Goal: Information Seeking & Learning: Find specific fact

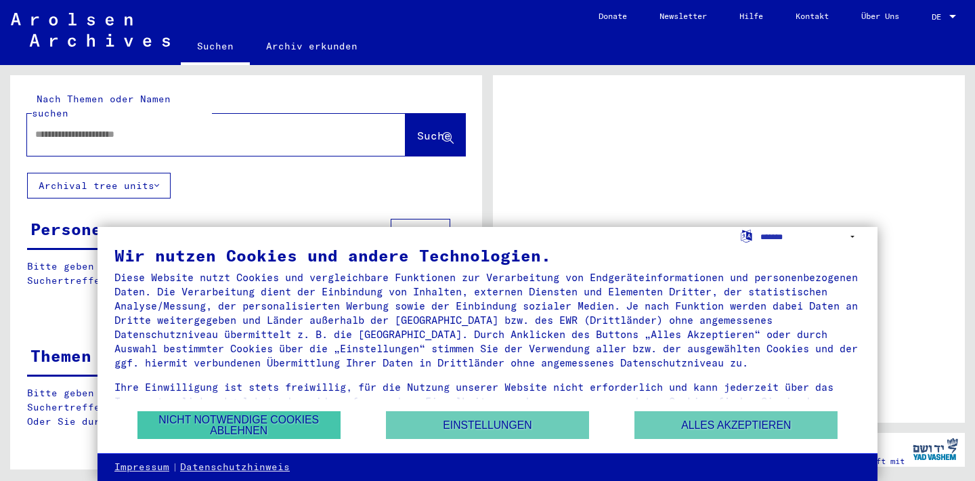
click at [248, 424] on button "Nicht notwendige Cookies ablehnen" at bounding box center [238, 425] width 203 height 28
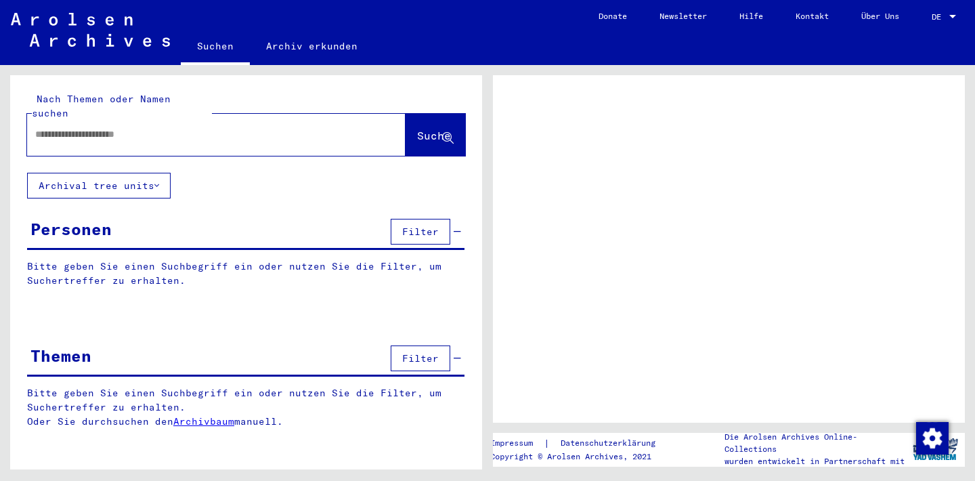
click at [89, 127] on input "text" at bounding box center [204, 134] width 338 height 14
type input "**"
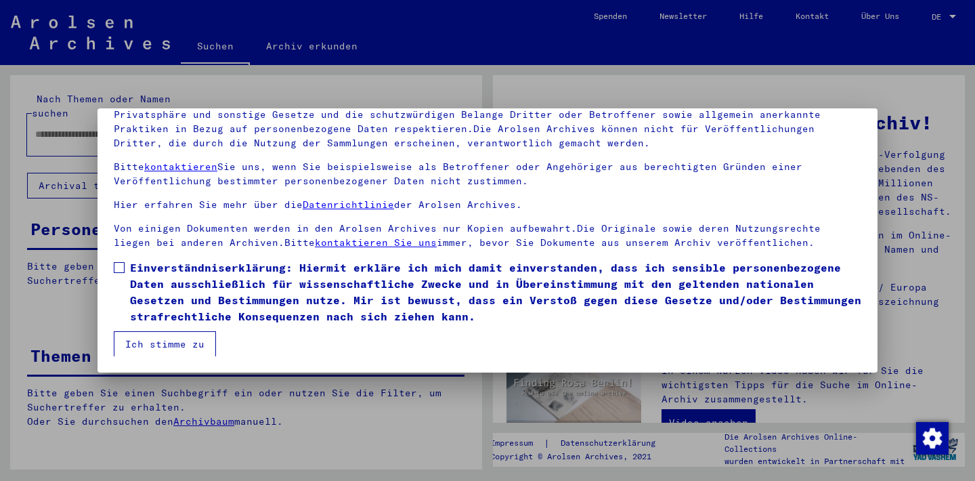
scroll to position [116, 0]
click at [116, 267] on span at bounding box center [119, 267] width 11 height 11
click at [143, 341] on button "Ich stimme zu" at bounding box center [165, 344] width 102 height 26
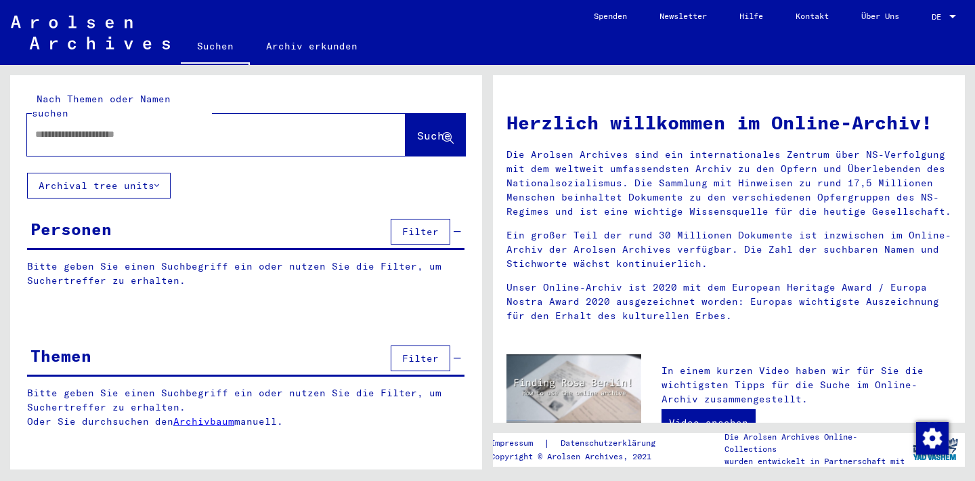
click at [53, 127] on input "text" at bounding box center [200, 134] width 330 height 14
type input "******"
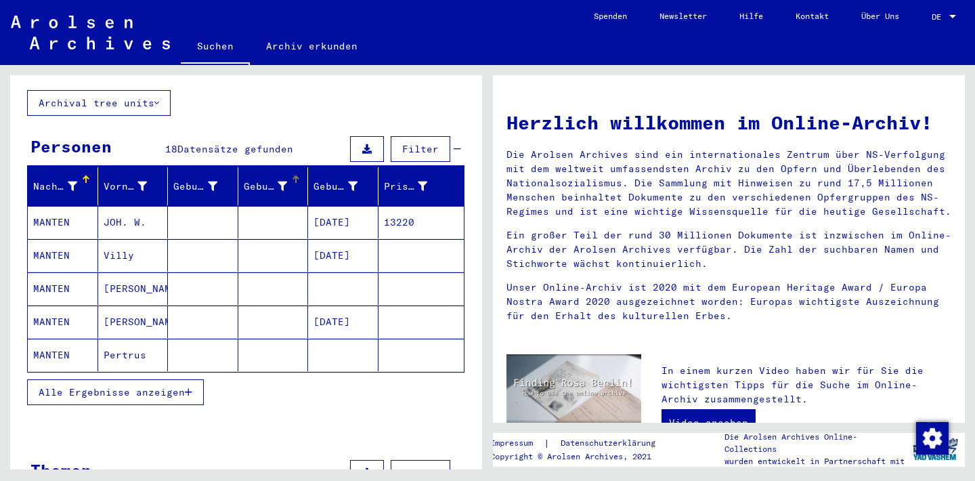
scroll to position [81, 0]
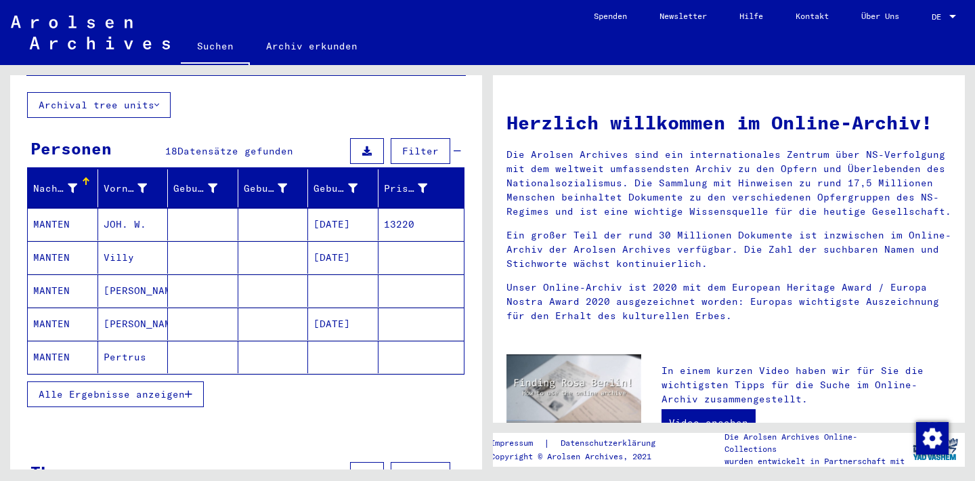
click at [96, 388] on span "Alle Ergebnisse anzeigen" at bounding box center [112, 394] width 146 height 12
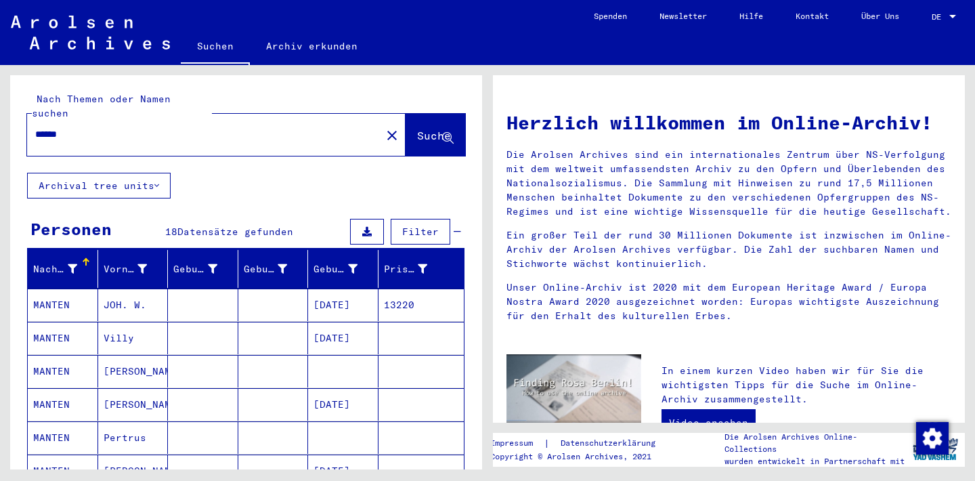
scroll to position [0, 0]
click at [395, 289] on mat-cell "13220" at bounding box center [421, 304] width 86 height 32
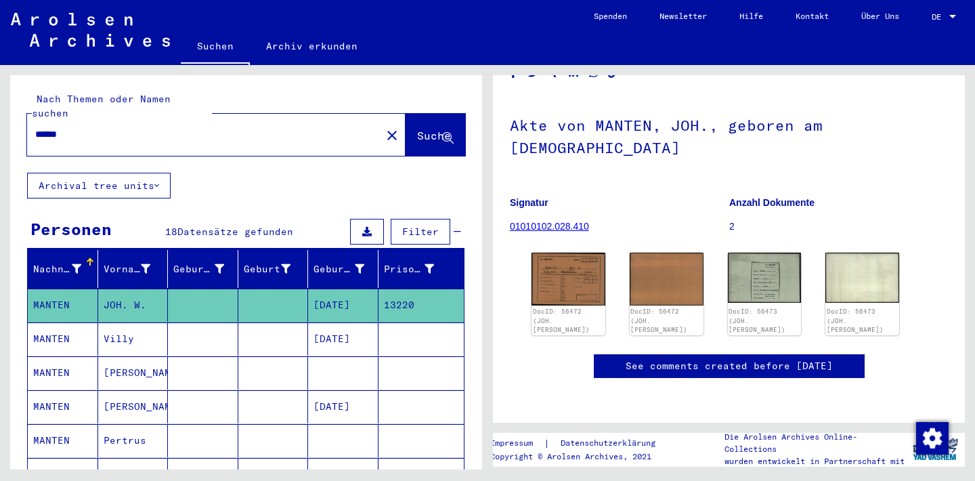
scroll to position [96, 0]
click at [553, 250] on img at bounding box center [567, 278] width 77 height 56
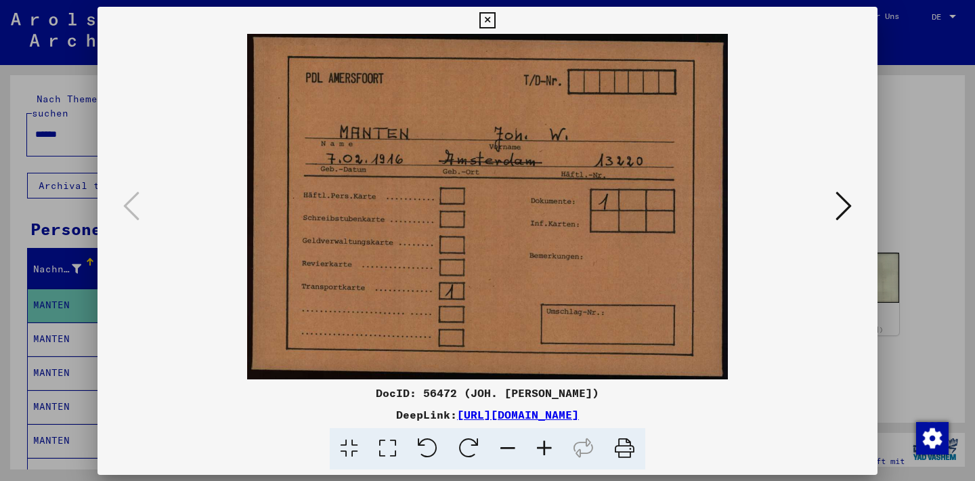
click at [553, 227] on img at bounding box center [488, 206] width 688 height 345
click at [833, 204] on button at bounding box center [843, 206] width 24 height 39
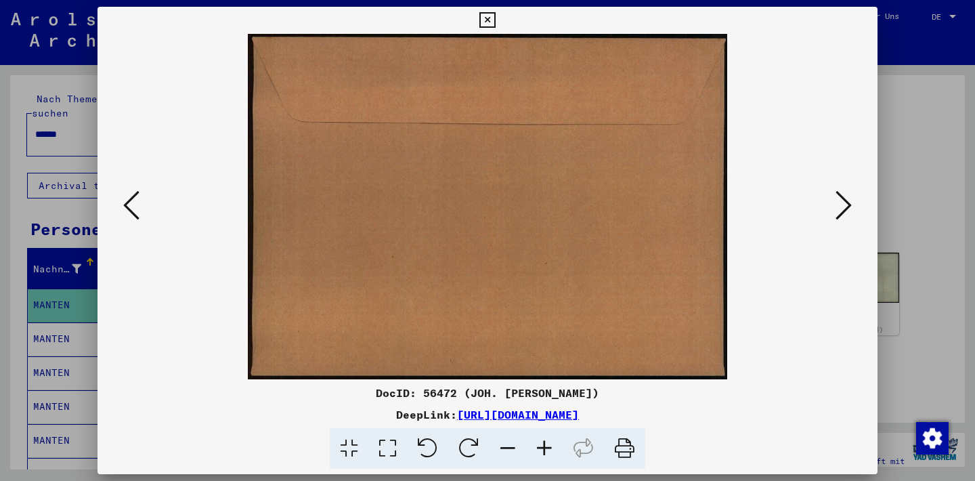
click at [837, 204] on icon at bounding box center [843, 205] width 16 height 32
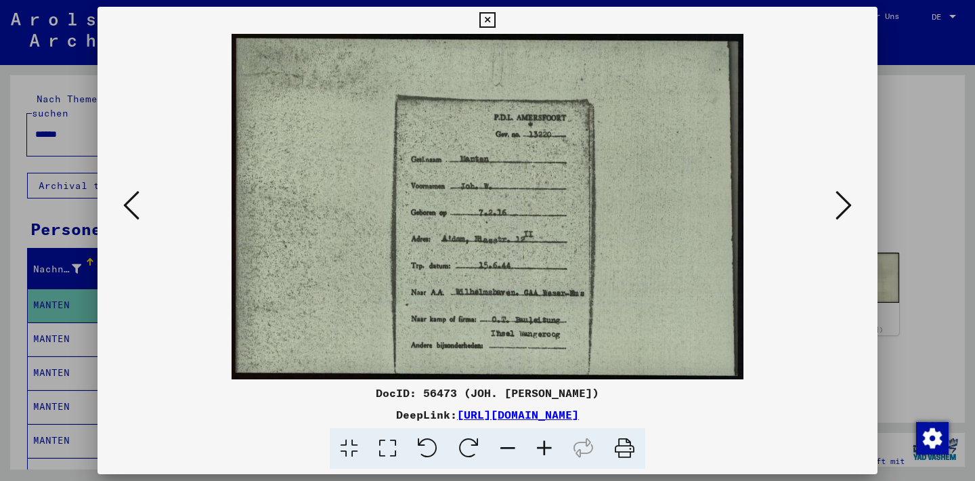
click at [837, 204] on icon at bounding box center [843, 205] width 16 height 32
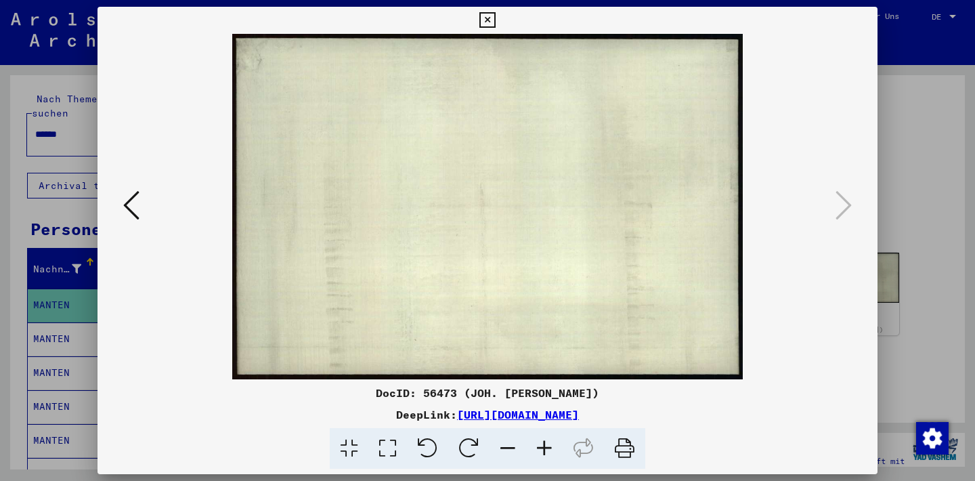
click at [495, 20] on icon at bounding box center [487, 20] width 16 height 16
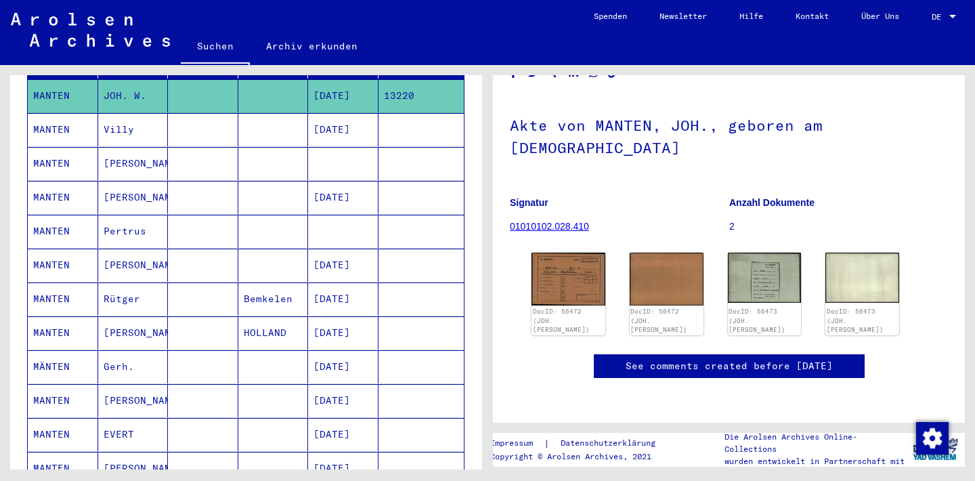
scroll to position [190, 0]
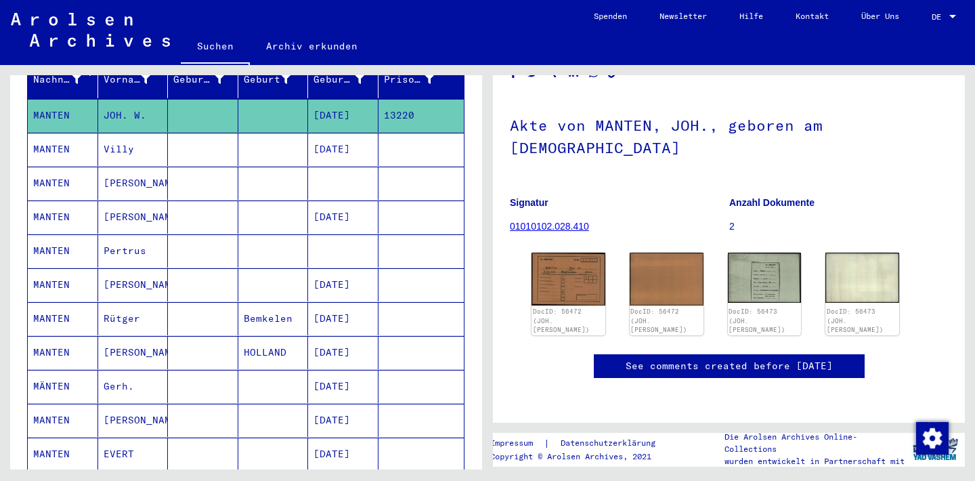
click at [141, 171] on mat-cell "[PERSON_NAME]" at bounding box center [133, 183] width 70 height 33
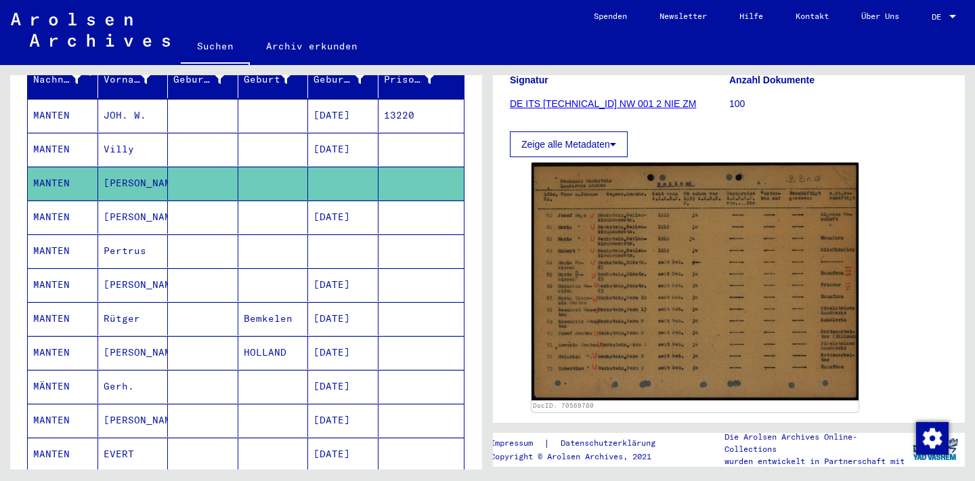
scroll to position [190, 0]
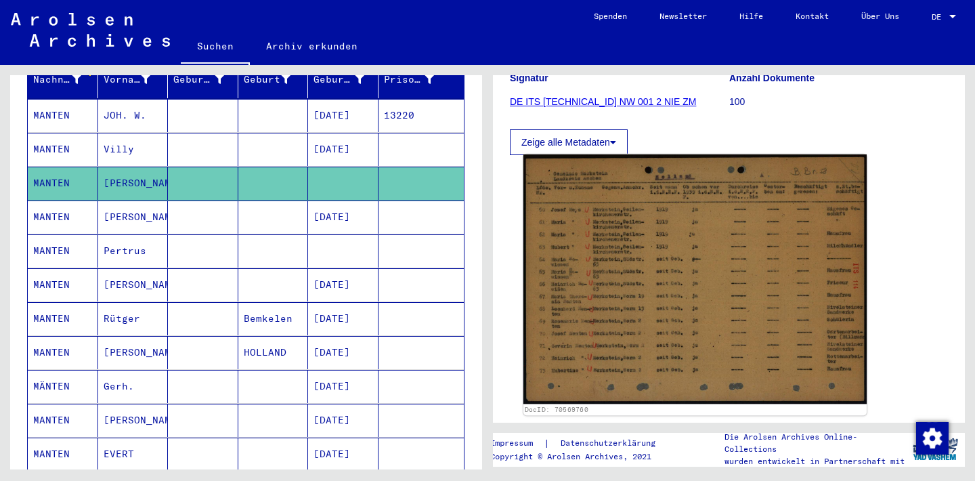
click at [605, 252] on img at bounding box center [694, 278] width 343 height 249
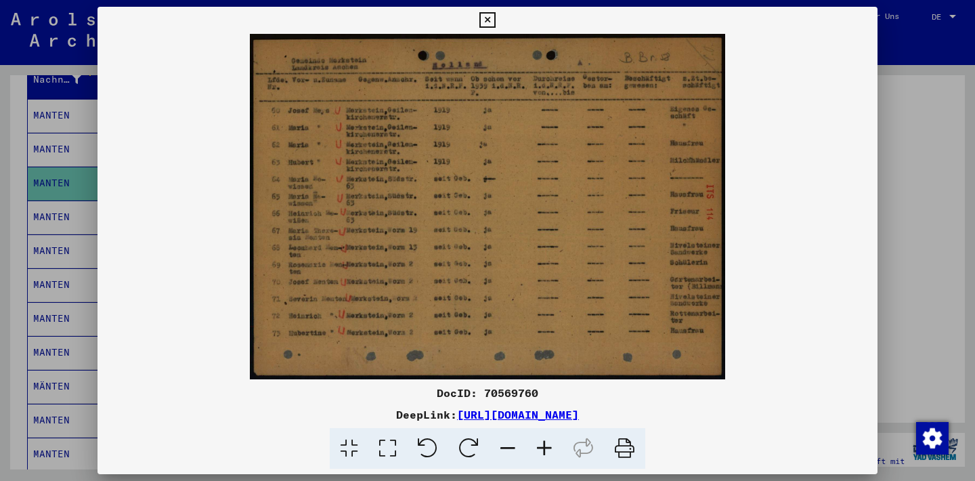
scroll to position [0, 0]
click at [495, 25] on icon at bounding box center [487, 20] width 16 height 16
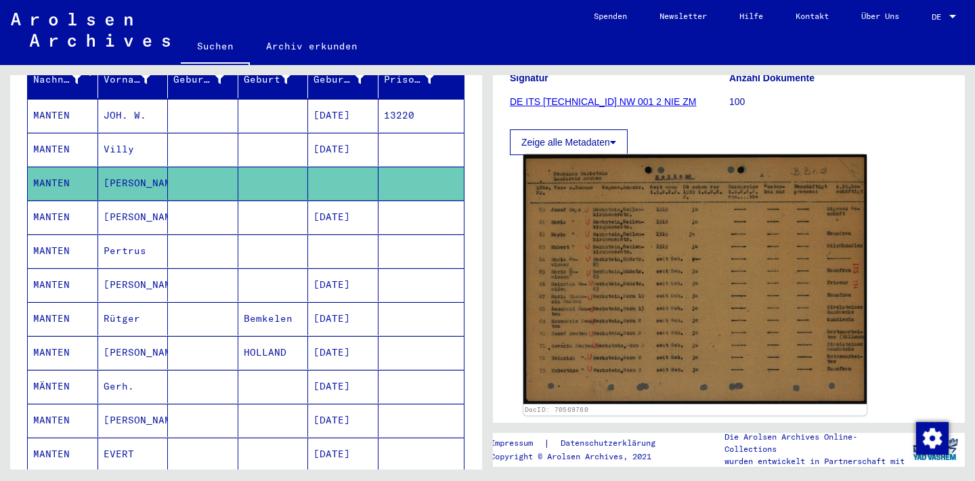
click at [642, 307] on img at bounding box center [694, 278] width 343 height 249
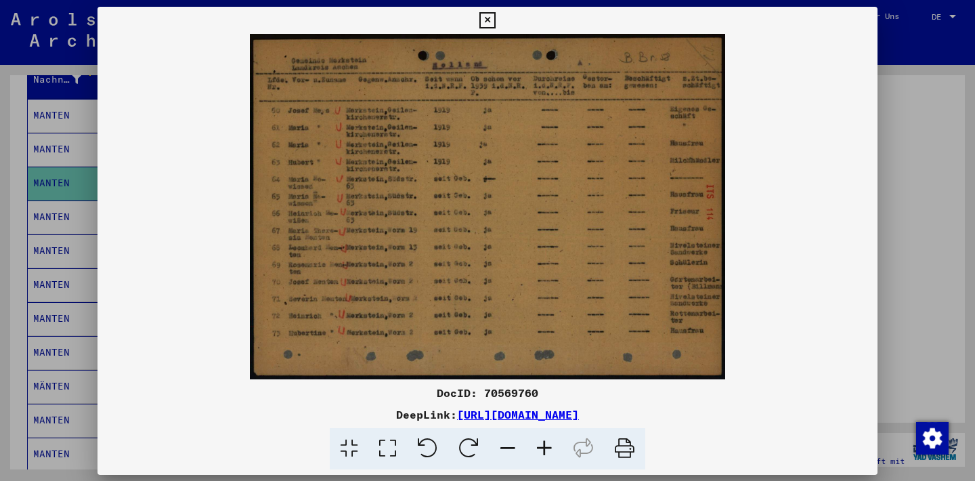
click at [642, 307] on img at bounding box center [487, 206] width 780 height 345
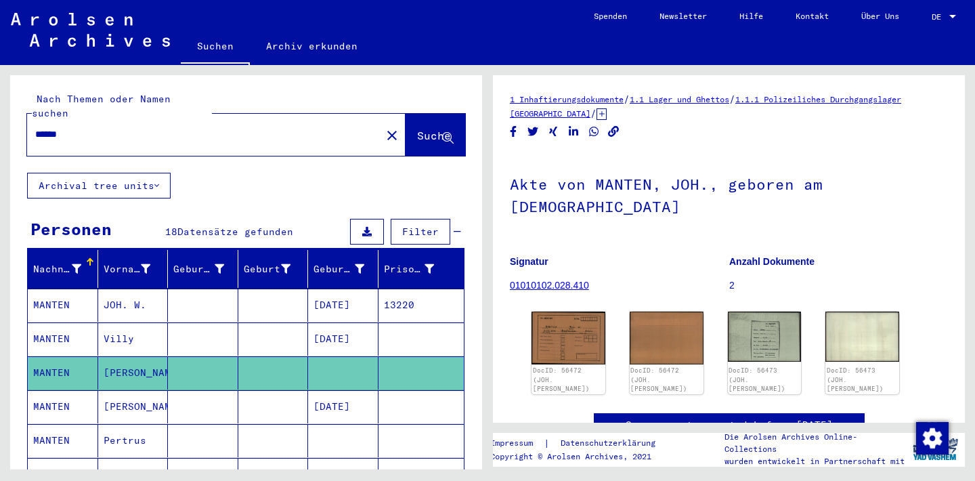
click at [129, 127] on input "******" at bounding box center [204, 134] width 338 height 14
type input "*"
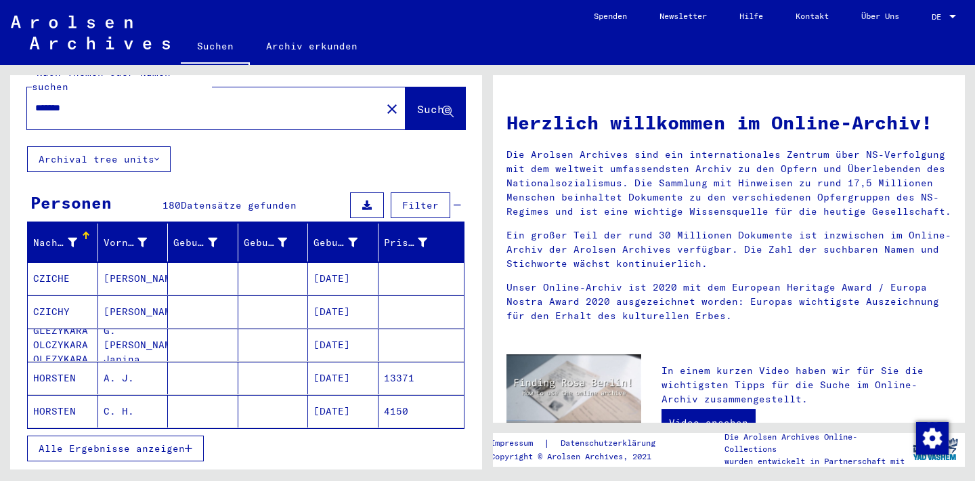
scroll to position [43, 0]
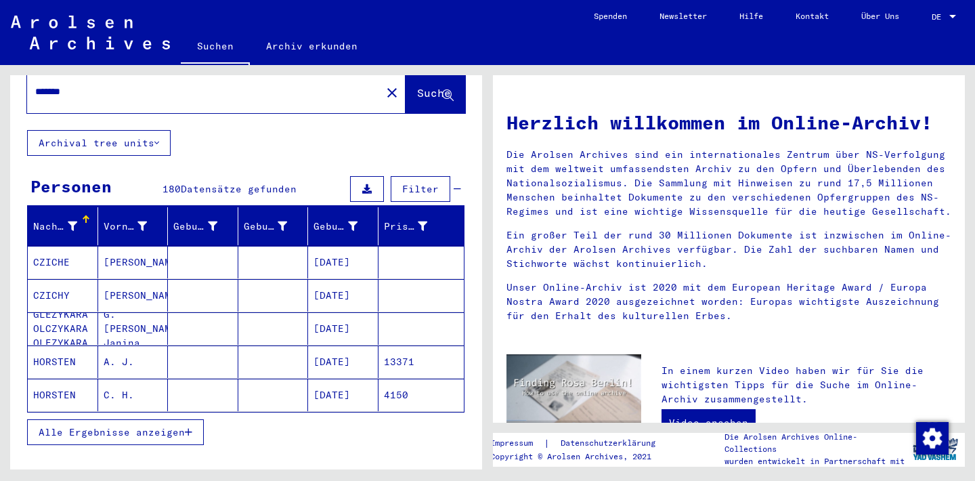
click at [144, 412] on div "Alle Ergebnisse anzeigen" at bounding box center [245, 431] width 437 height 39
click at [143, 426] on span "Alle Ergebnisse anzeigen" at bounding box center [112, 432] width 146 height 12
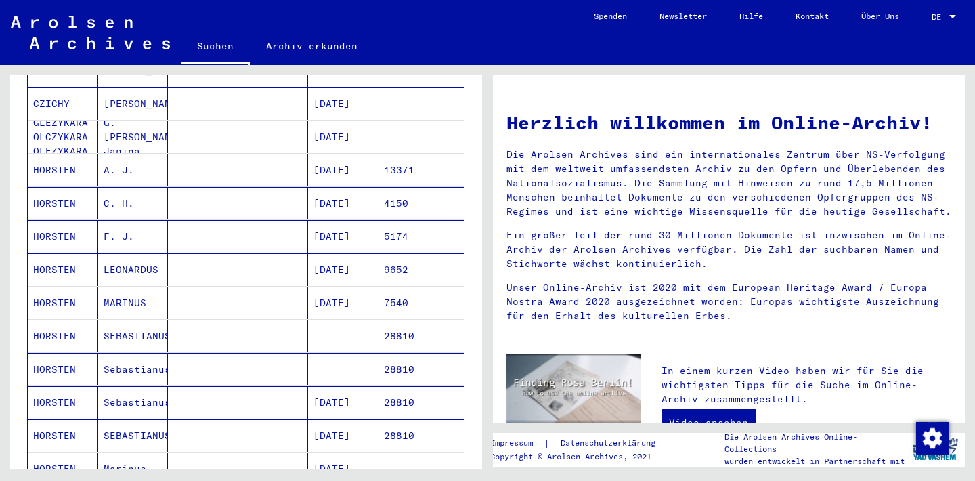
scroll to position [244, 0]
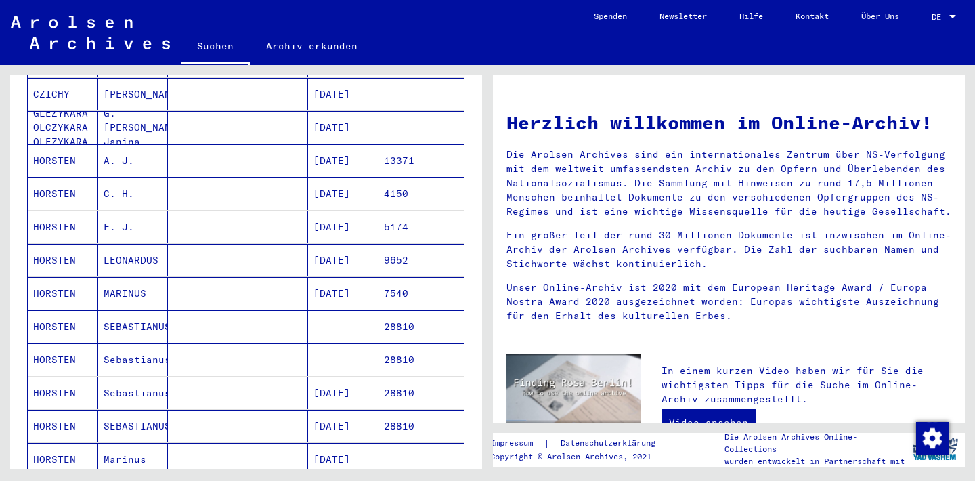
click at [118, 144] on mat-cell "A. J." at bounding box center [133, 160] width 70 height 32
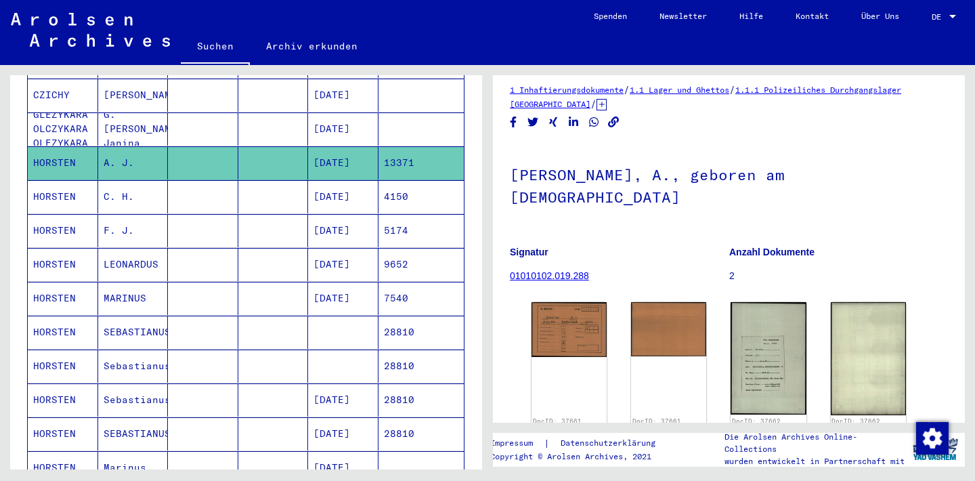
scroll to position [10, 0]
click at [565, 301] on img at bounding box center [568, 326] width 79 height 57
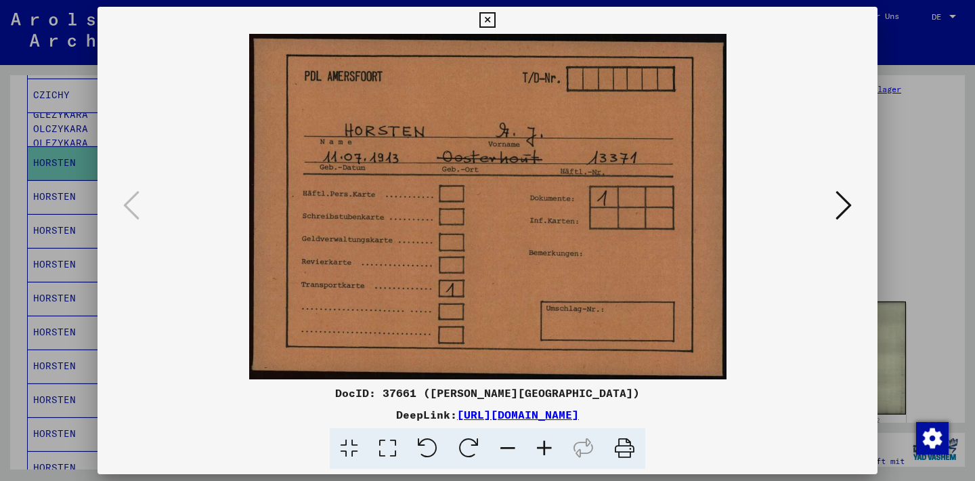
click at [840, 204] on icon at bounding box center [843, 205] width 16 height 32
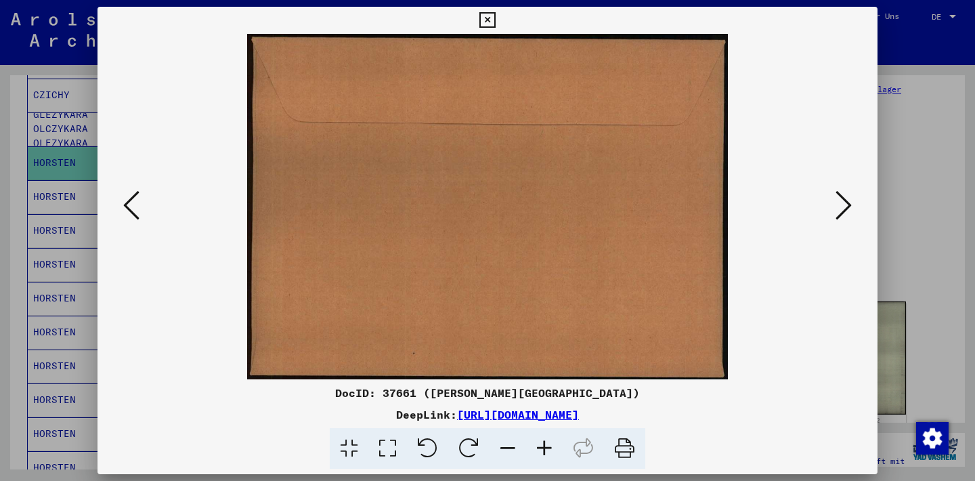
click at [840, 204] on icon at bounding box center [843, 205] width 16 height 32
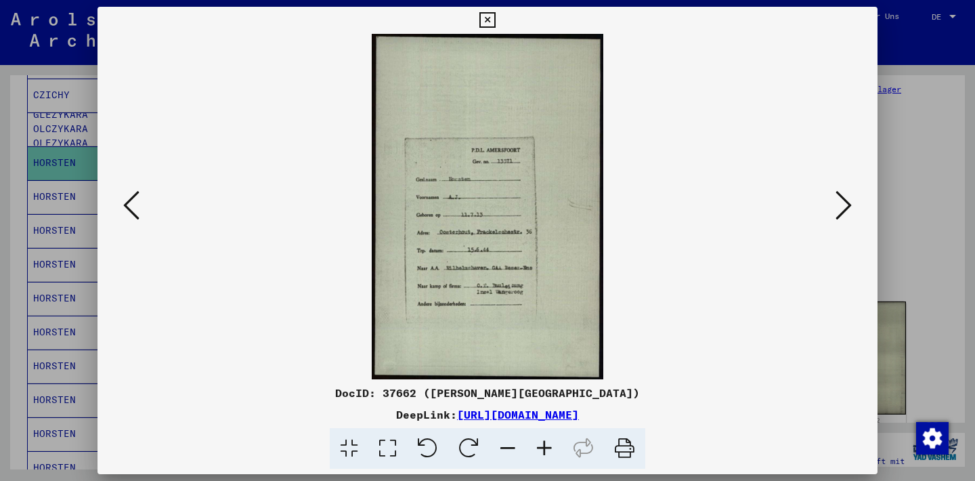
click at [135, 217] on icon at bounding box center [131, 205] width 16 height 32
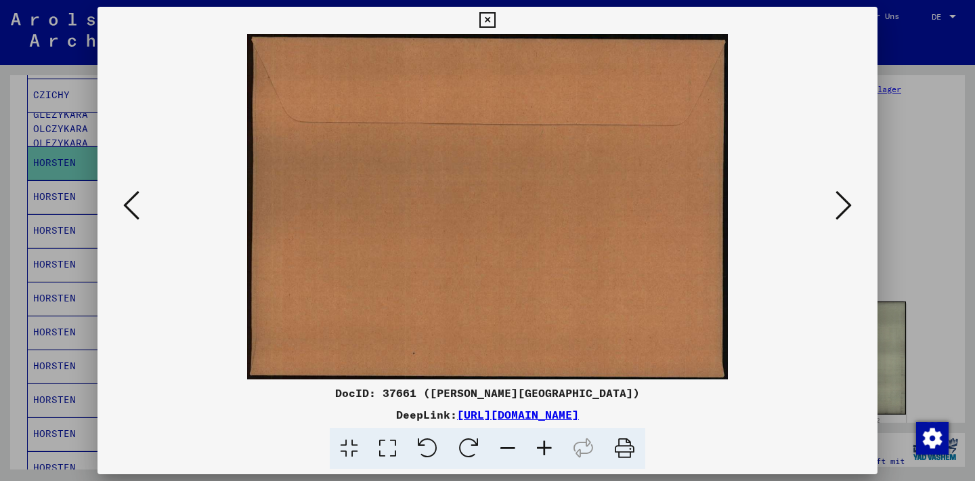
click at [135, 217] on icon at bounding box center [131, 205] width 16 height 32
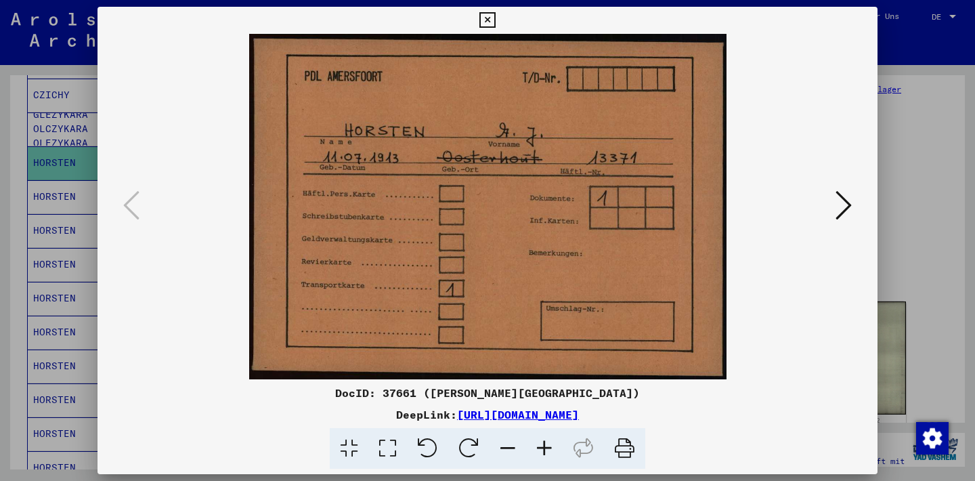
click at [840, 200] on icon at bounding box center [843, 205] width 16 height 32
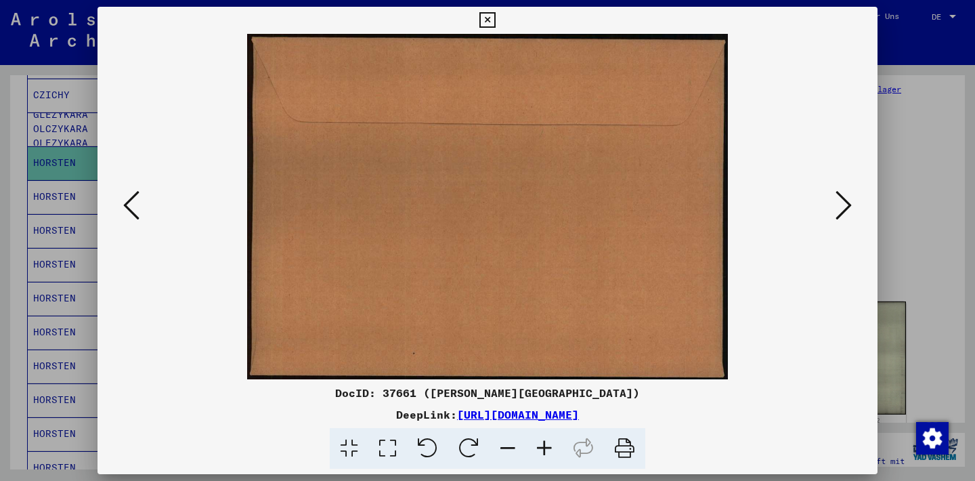
click at [840, 200] on icon at bounding box center [843, 205] width 16 height 32
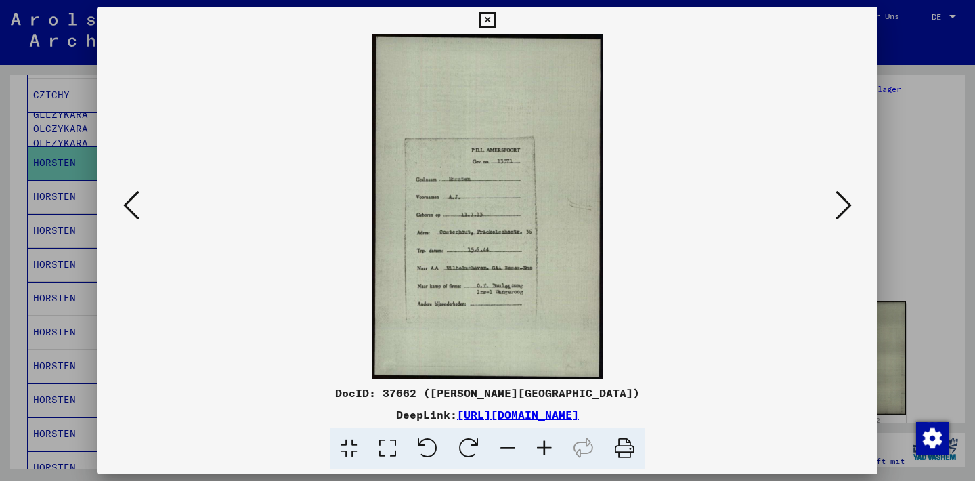
click at [840, 200] on icon at bounding box center [843, 205] width 16 height 32
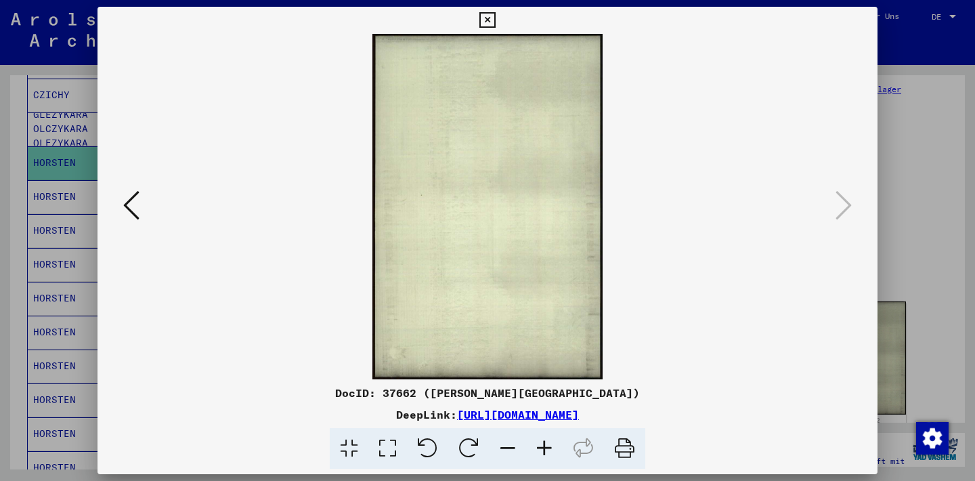
click at [131, 184] on div at bounding box center [487, 206] width 780 height 345
click at [131, 204] on icon at bounding box center [131, 205] width 16 height 32
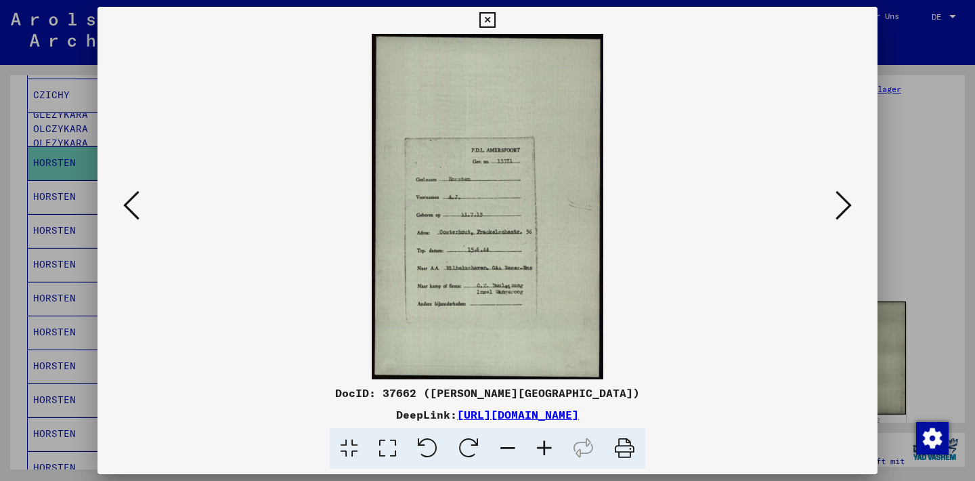
click at [495, 22] on icon at bounding box center [487, 20] width 16 height 16
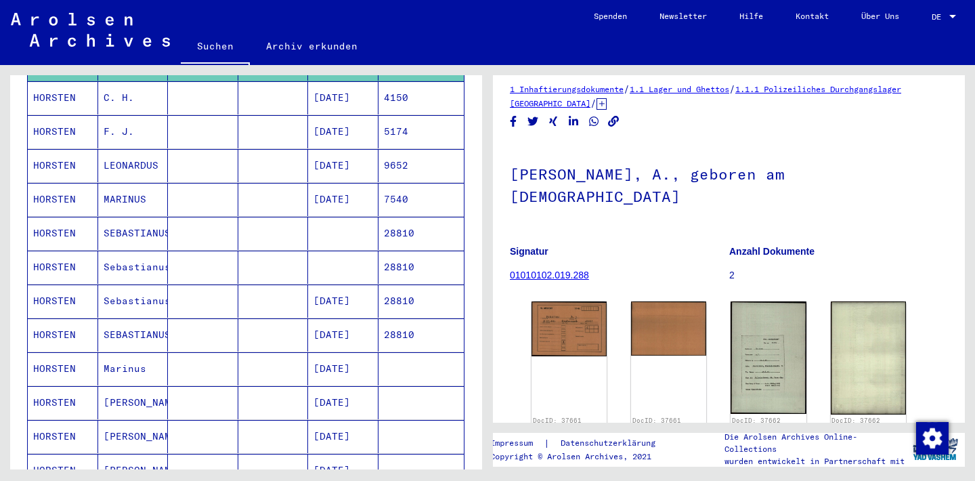
scroll to position [343, 0]
click at [131, 351] on mat-cell "Marinus" at bounding box center [133, 367] width 70 height 33
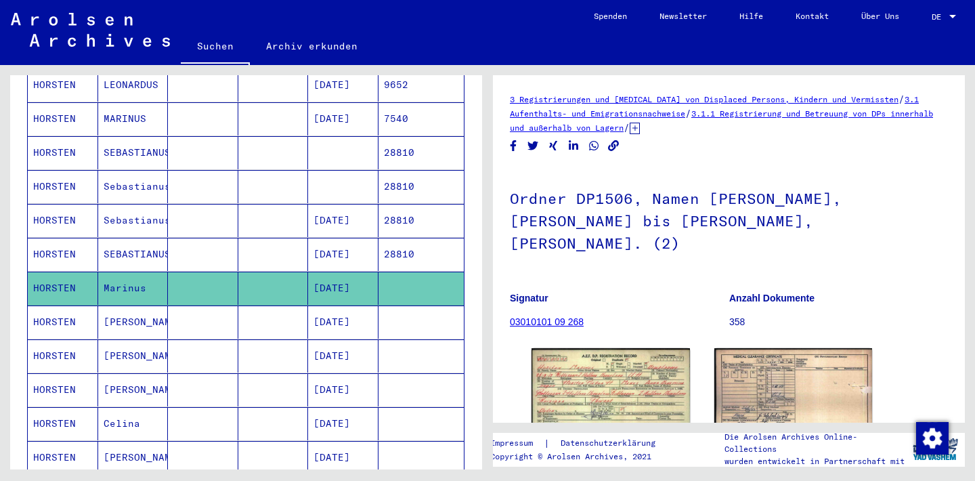
scroll to position [422, 0]
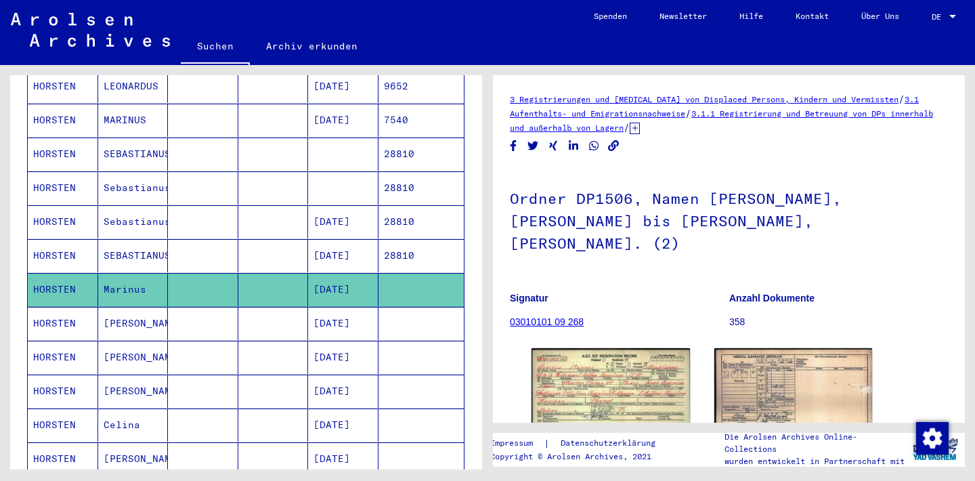
click at [129, 342] on mat-cell "[PERSON_NAME]" at bounding box center [133, 357] width 70 height 33
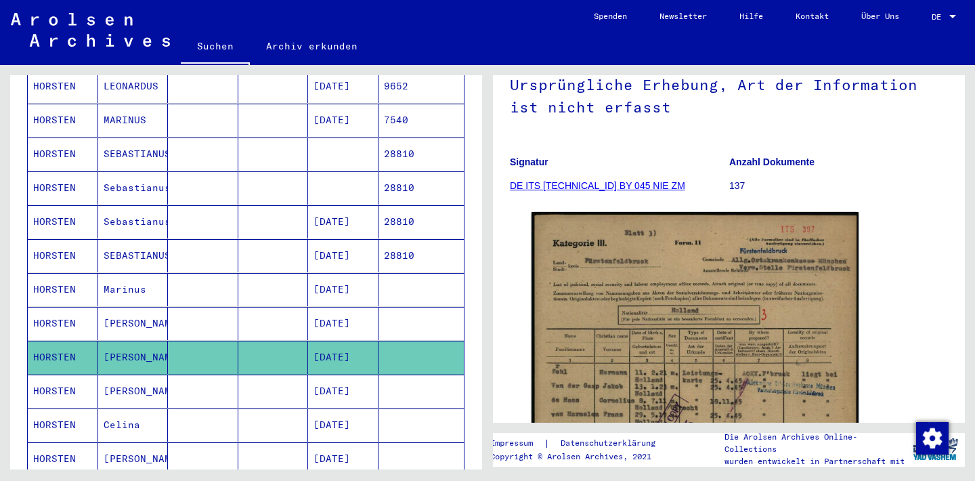
scroll to position [131, 0]
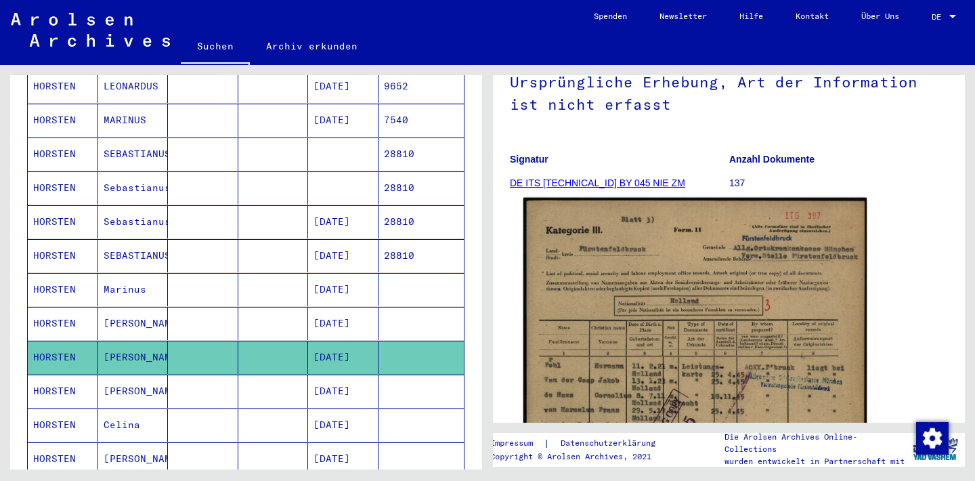
click at [569, 301] on img at bounding box center [694, 439] width 343 height 482
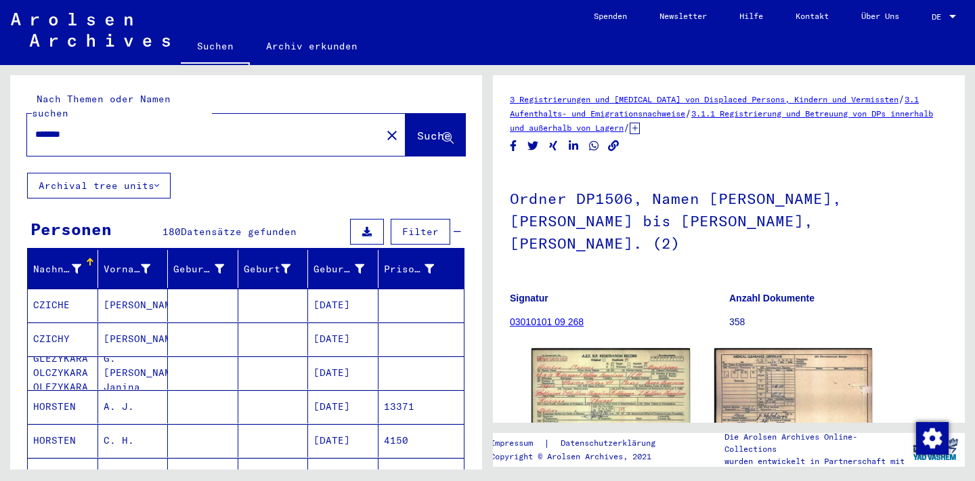
click at [56, 127] on input "*******" at bounding box center [204, 134] width 338 height 14
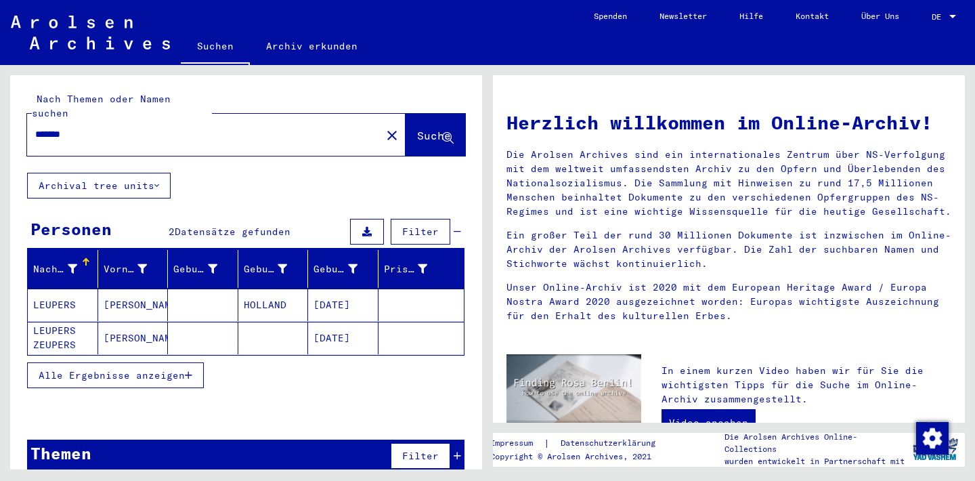
click at [133, 369] on span "Alle Ergebnisse anzeigen" at bounding box center [112, 375] width 146 height 12
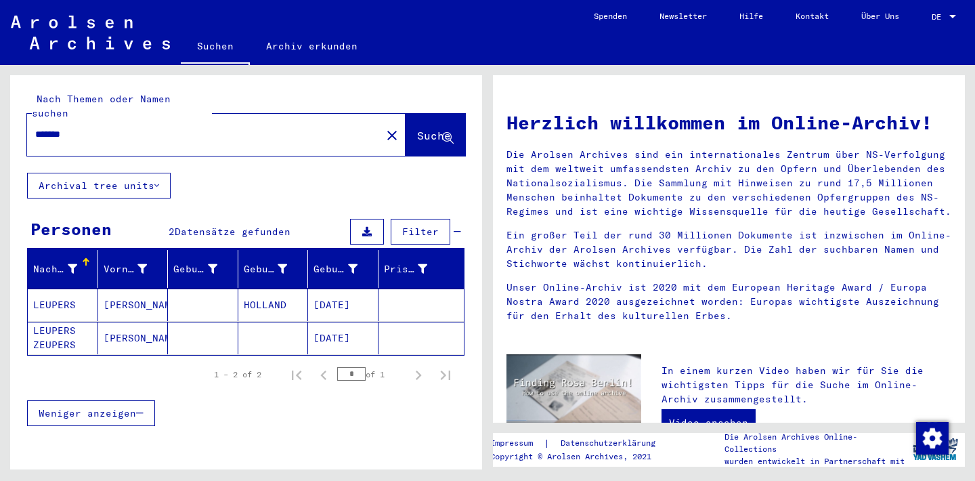
click at [116, 289] on mat-cell "[PERSON_NAME]" at bounding box center [133, 304] width 70 height 32
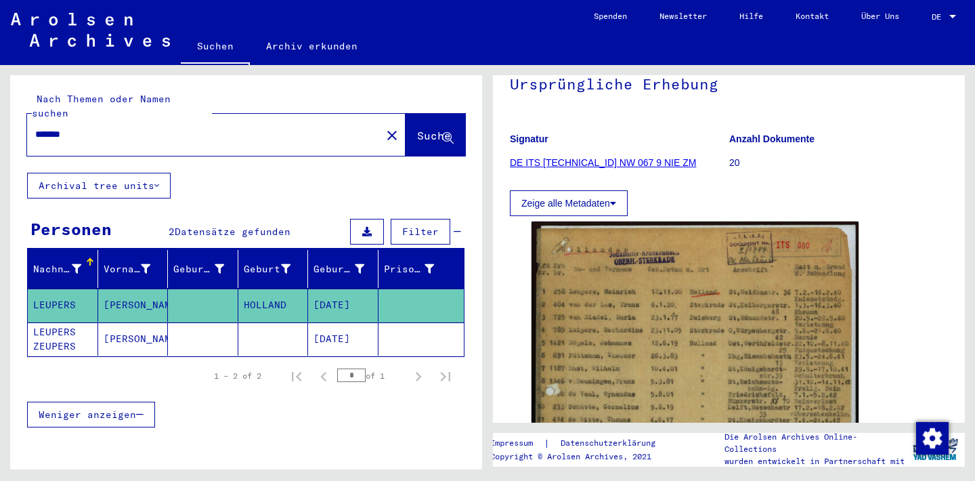
scroll to position [133, 0]
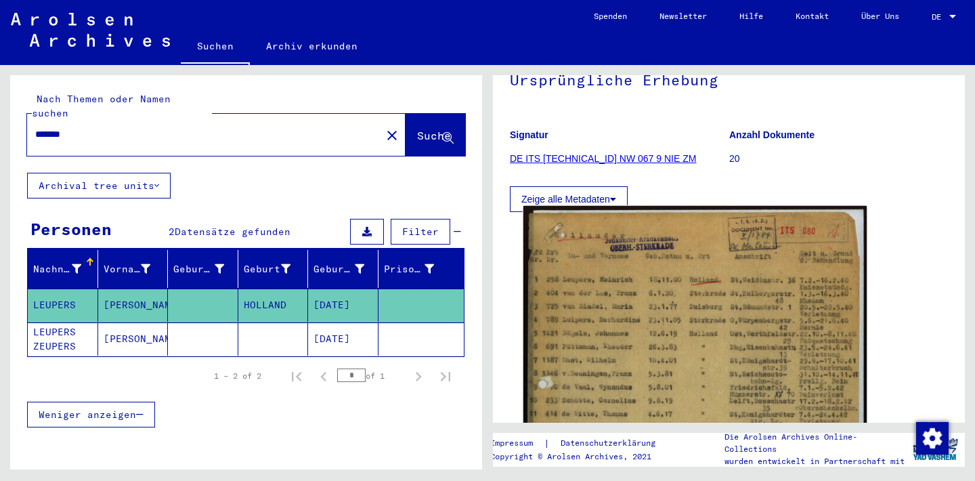
click at [619, 297] on img at bounding box center [694, 443] width 343 height 475
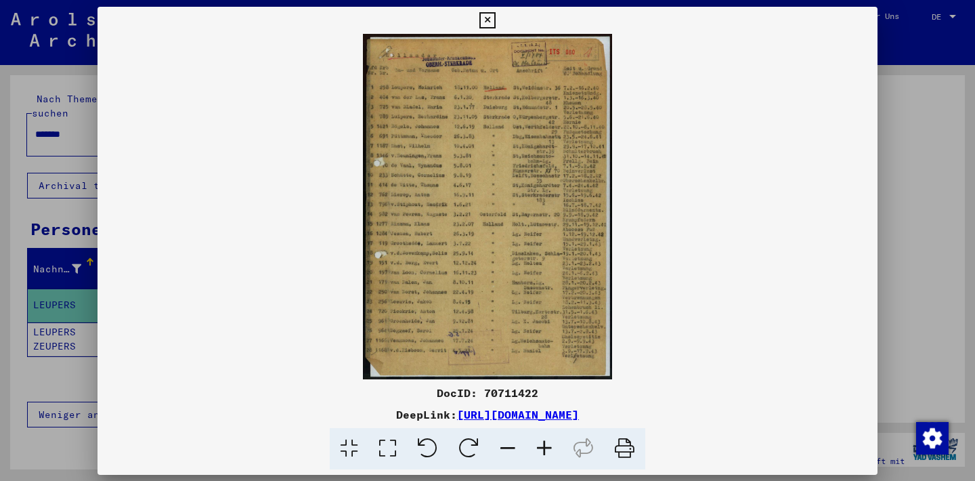
click at [619, 297] on img at bounding box center [487, 206] width 780 height 345
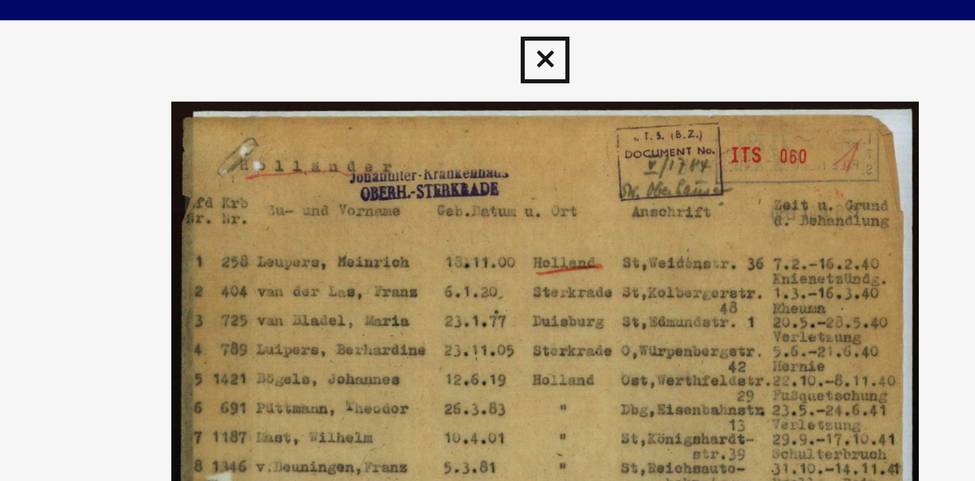
scroll to position [0, 0]
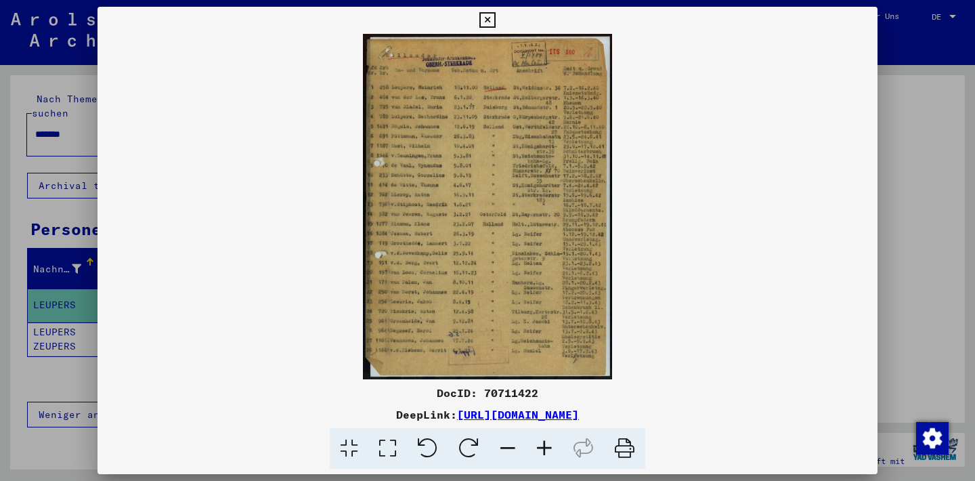
click at [495, 21] on icon at bounding box center [487, 20] width 16 height 16
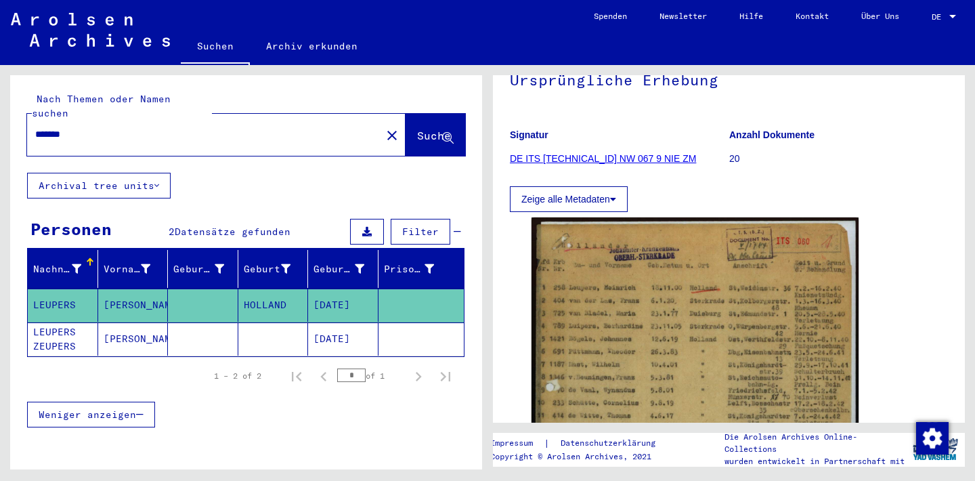
click at [102, 325] on mat-cell "[PERSON_NAME]" at bounding box center [133, 338] width 70 height 33
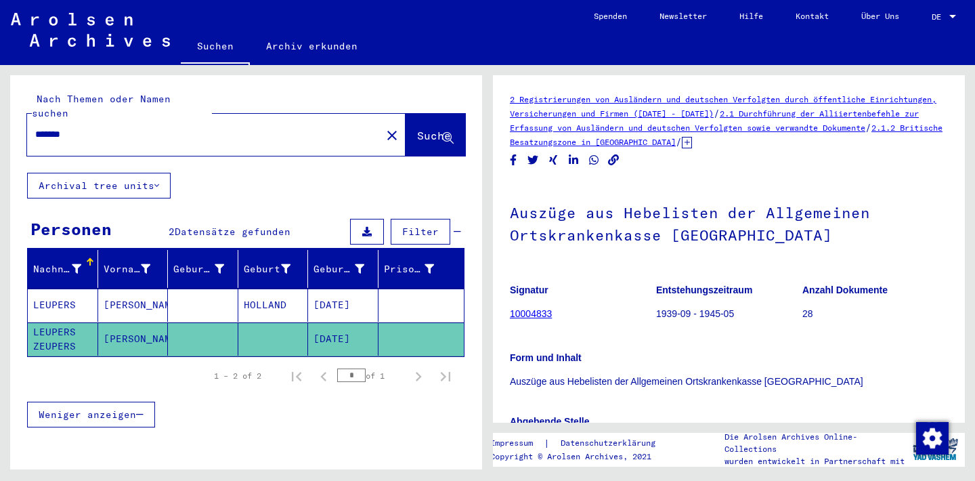
click at [64, 127] on input "*******" at bounding box center [204, 134] width 338 height 14
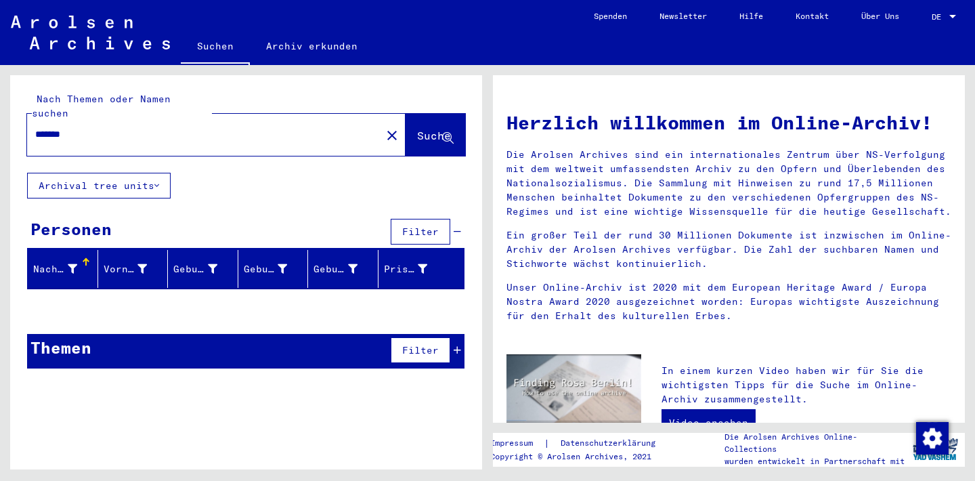
click at [106, 176] on button "Archival tree units" at bounding box center [99, 186] width 144 height 26
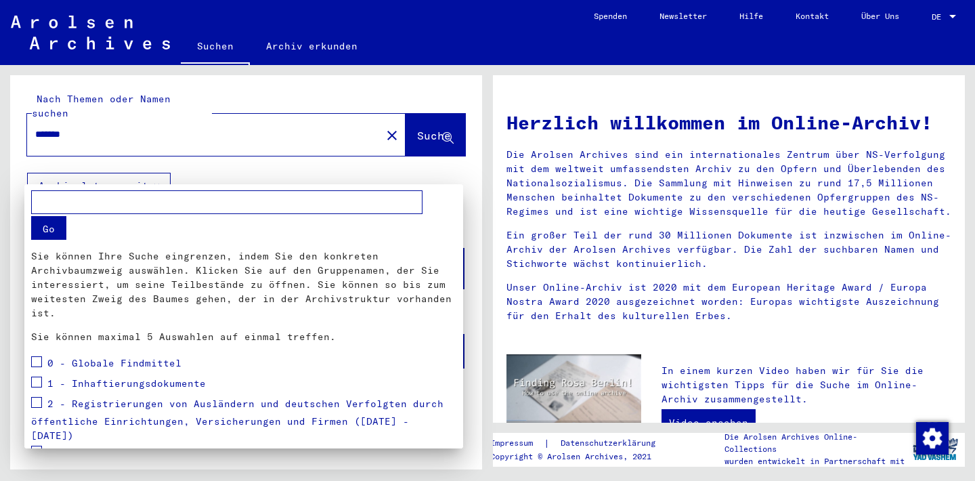
click at [191, 165] on div at bounding box center [487, 240] width 975 height 481
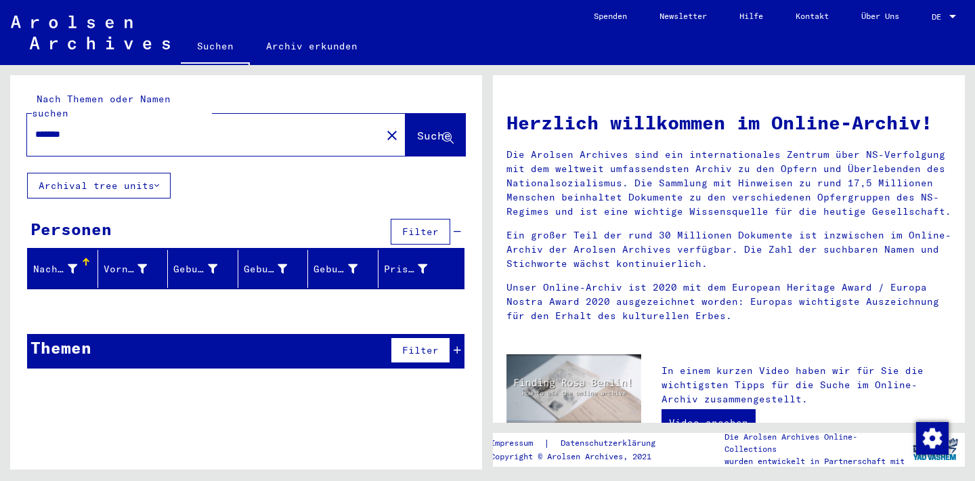
click at [49, 127] on input "*******" at bounding box center [200, 134] width 330 height 14
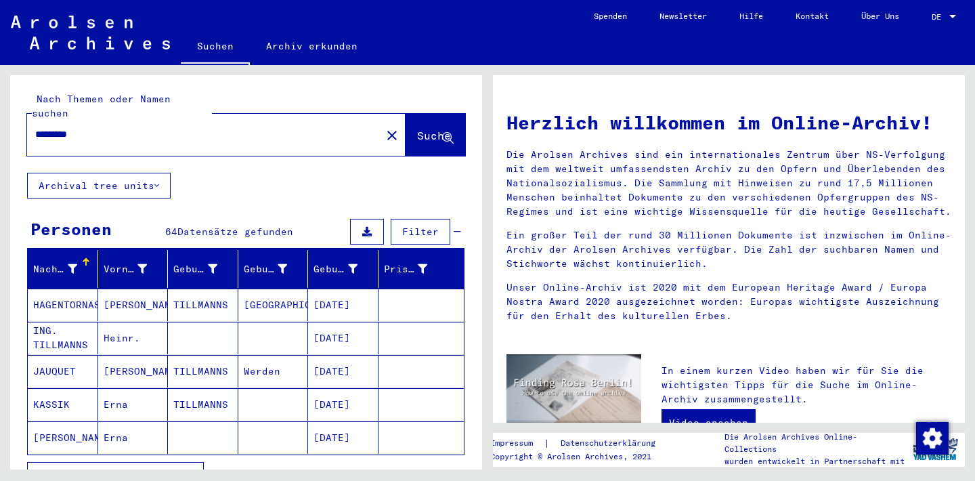
click at [81, 127] on input "*********" at bounding box center [200, 134] width 330 height 14
type input "**********"
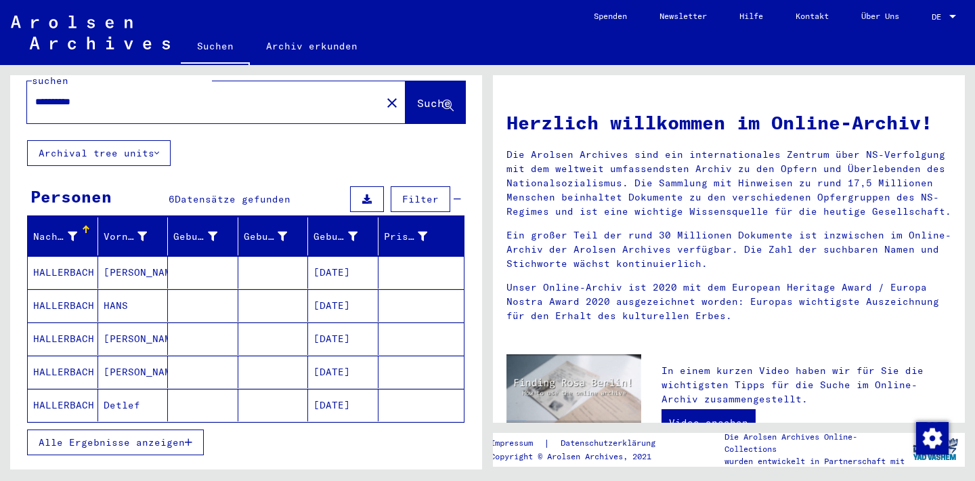
scroll to position [39, 0]
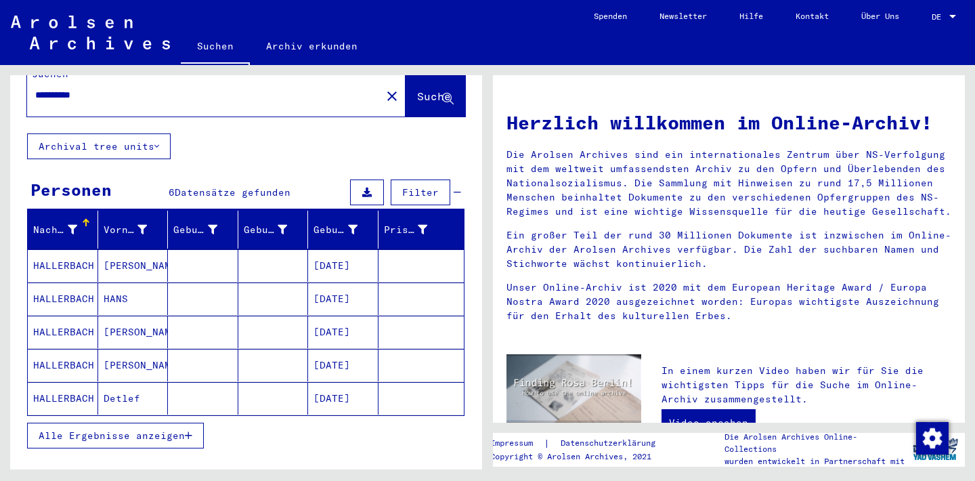
click at [100, 430] on button "Alle Ergebnisse anzeigen" at bounding box center [115, 435] width 177 height 26
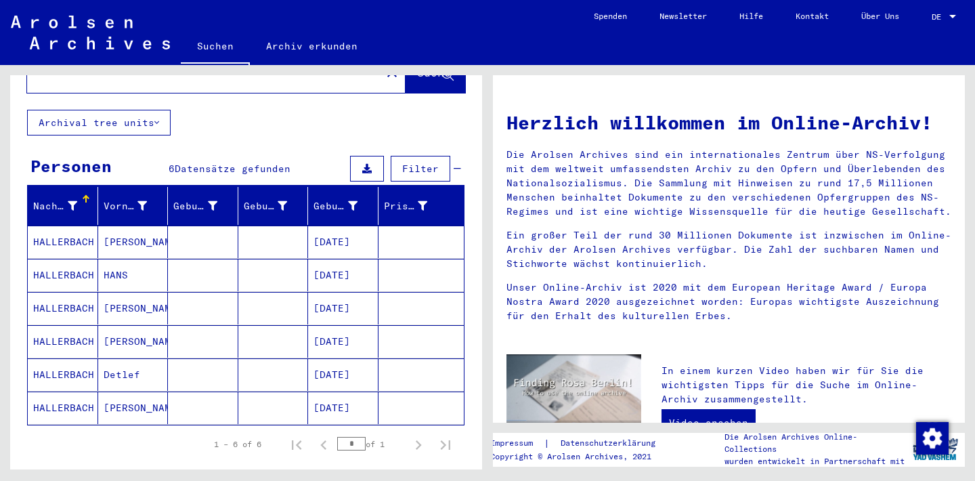
scroll to position [65, 0]
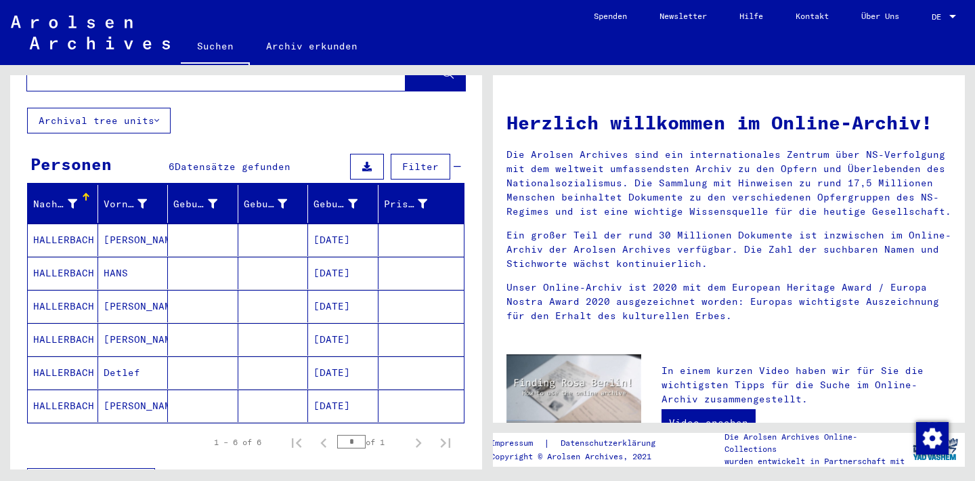
click at [118, 389] on mat-cell "[PERSON_NAME]" at bounding box center [133, 405] width 70 height 32
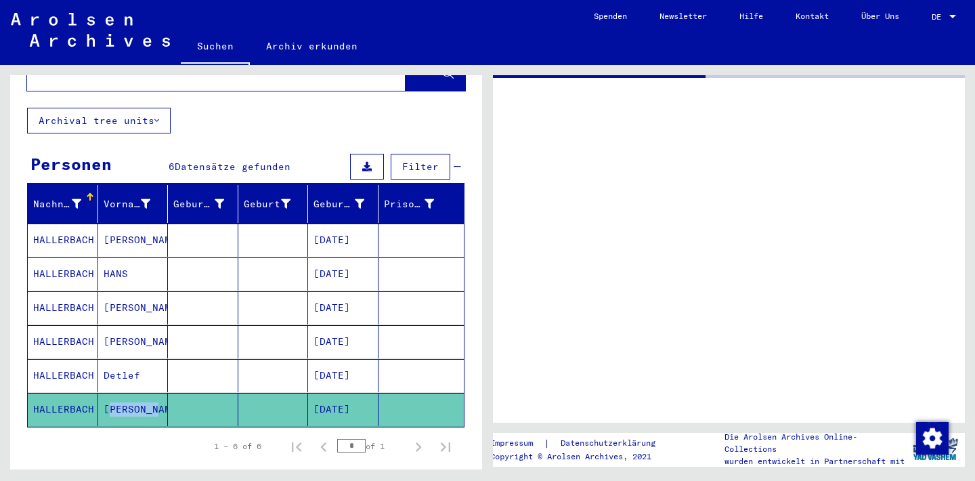
click at [118, 393] on mat-cell "[PERSON_NAME]" at bounding box center [133, 409] width 70 height 33
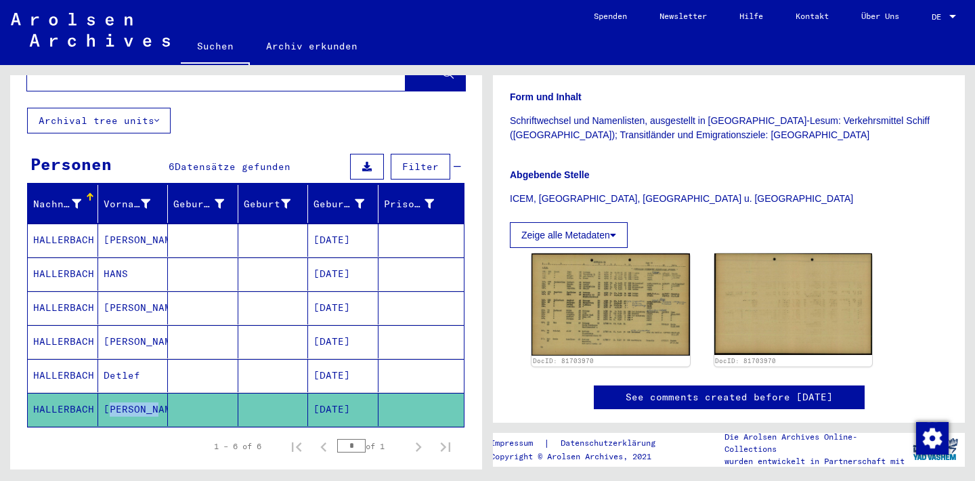
scroll to position [278, 0]
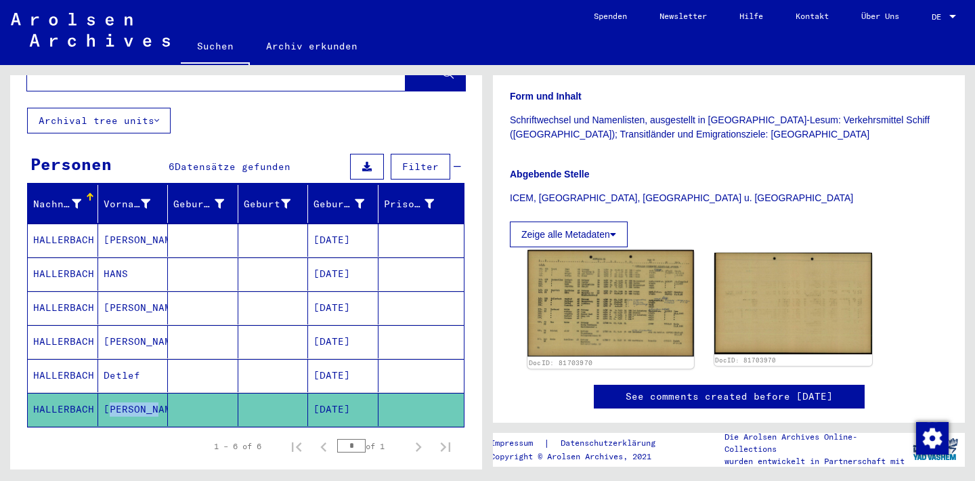
click at [615, 301] on img at bounding box center [610, 303] width 166 height 107
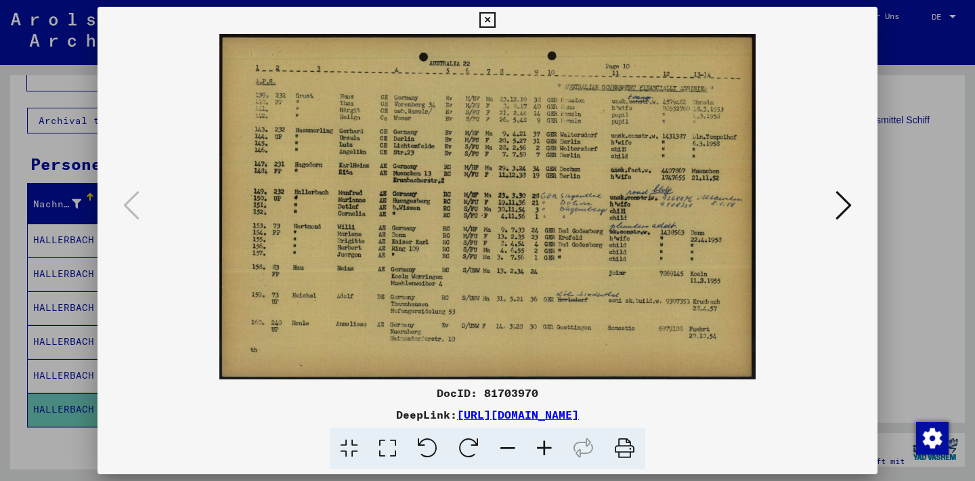
click at [499, 20] on button at bounding box center [487, 20] width 24 height 27
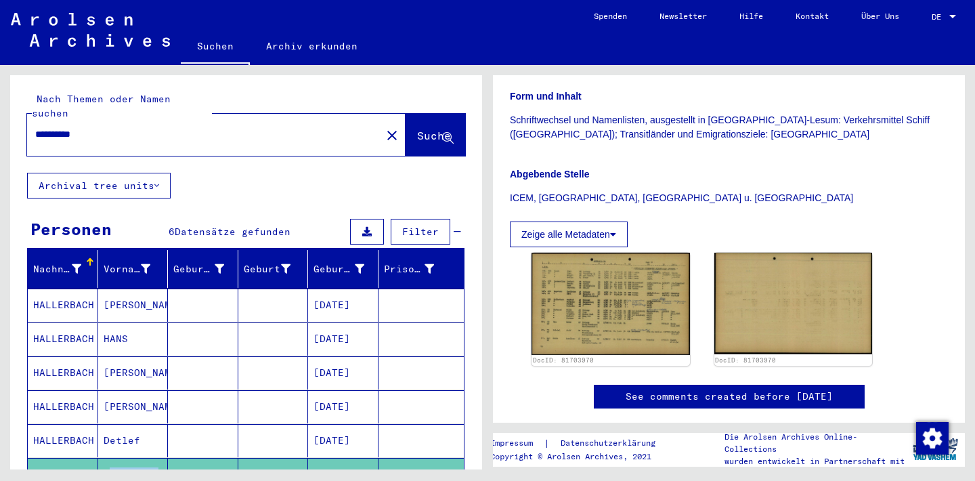
scroll to position [0, 0]
click at [77, 127] on input "**********" at bounding box center [204, 134] width 338 height 14
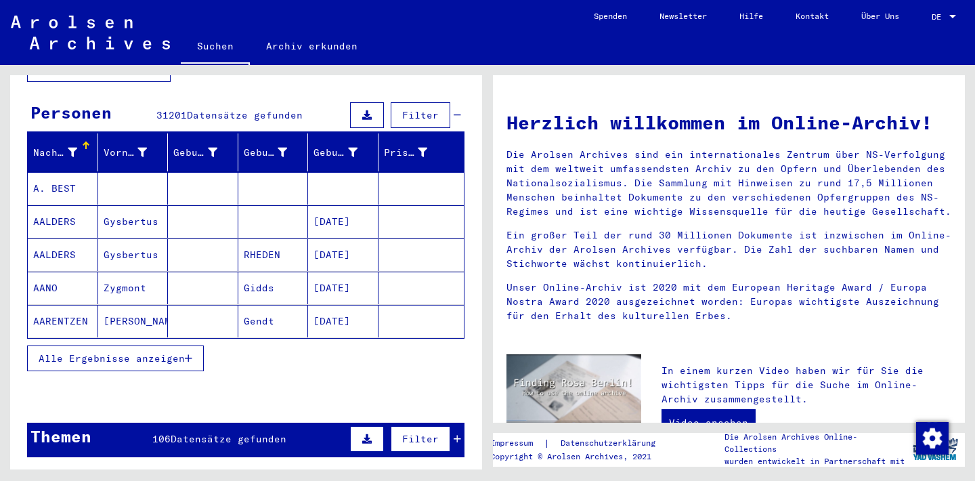
scroll to position [118, 0]
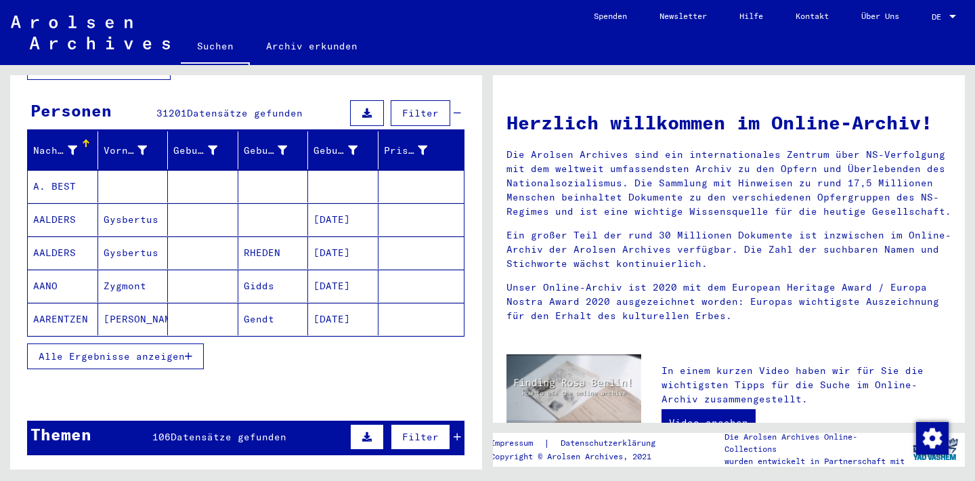
click at [136, 350] on span "Alle Ergebnisse anzeigen" at bounding box center [112, 356] width 146 height 12
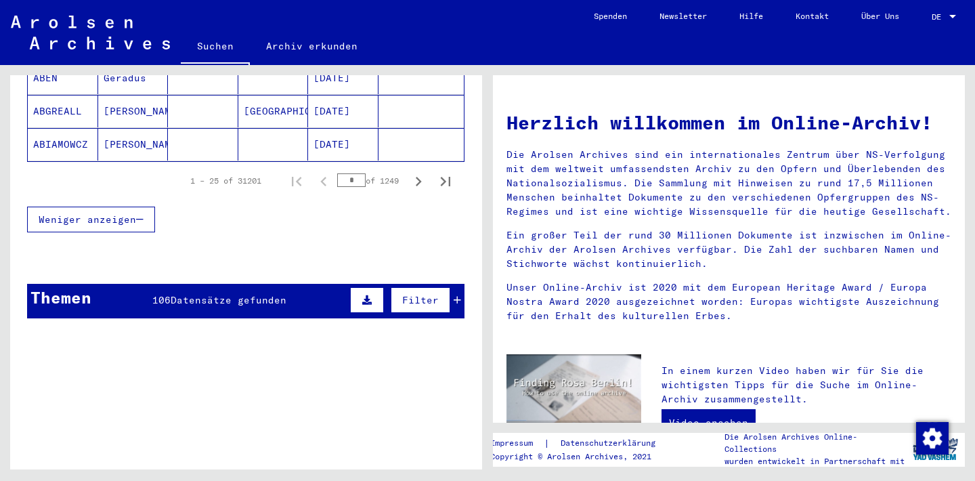
scroll to position [959, 0]
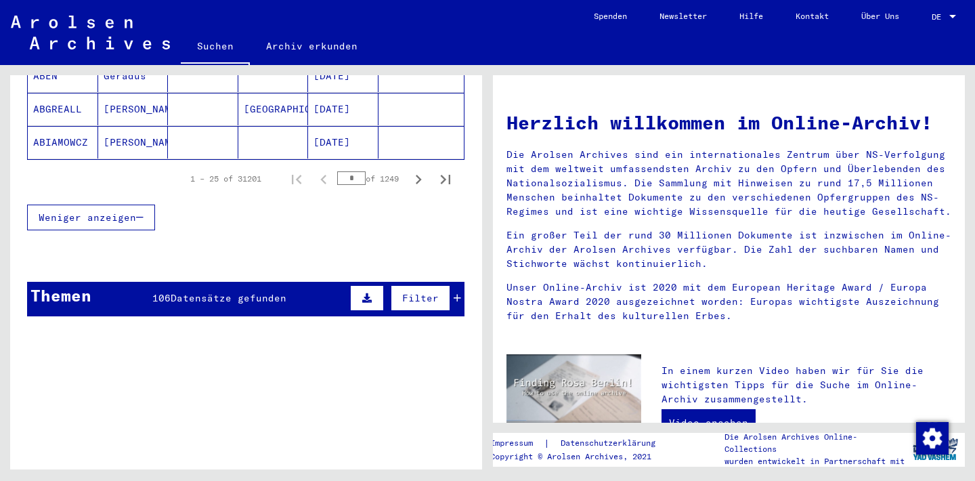
click at [408, 292] on span "Filter" at bounding box center [420, 298] width 37 height 12
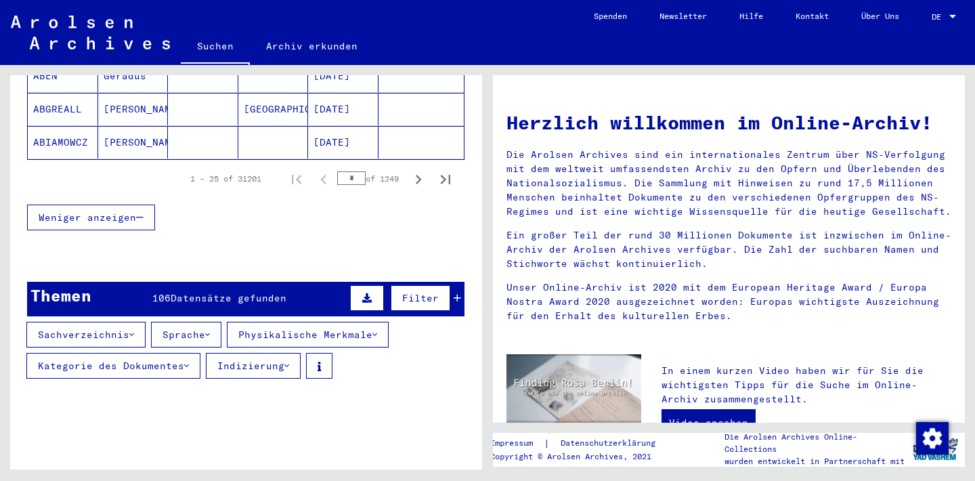
click at [148, 353] on button "Kategorie des Dokumentes" at bounding box center [113, 366] width 174 height 26
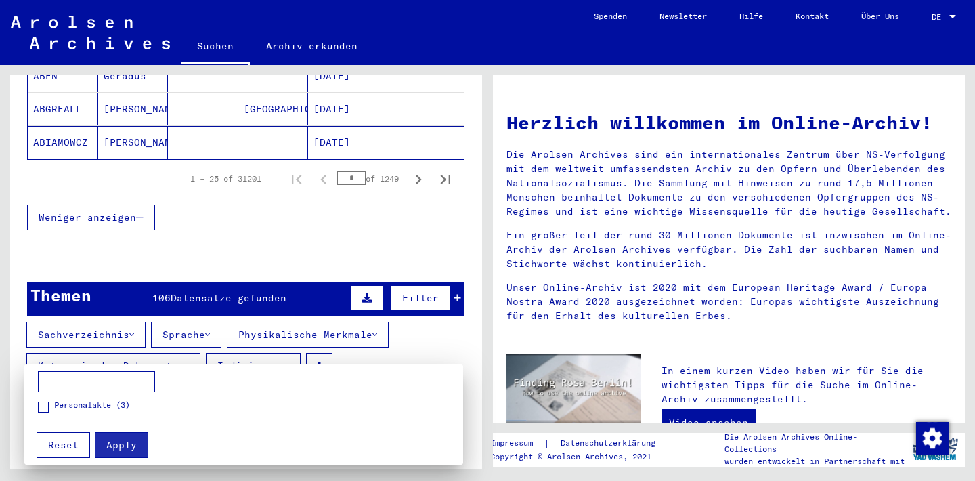
scroll to position [0, 0]
click at [54, 443] on span "Reset" at bounding box center [63, 445] width 30 height 12
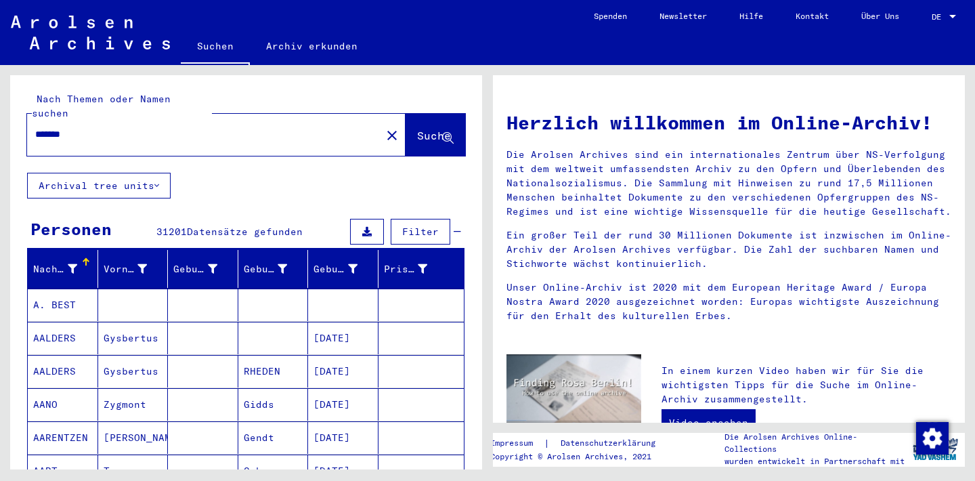
click at [60, 127] on input "*******" at bounding box center [200, 134] width 330 height 14
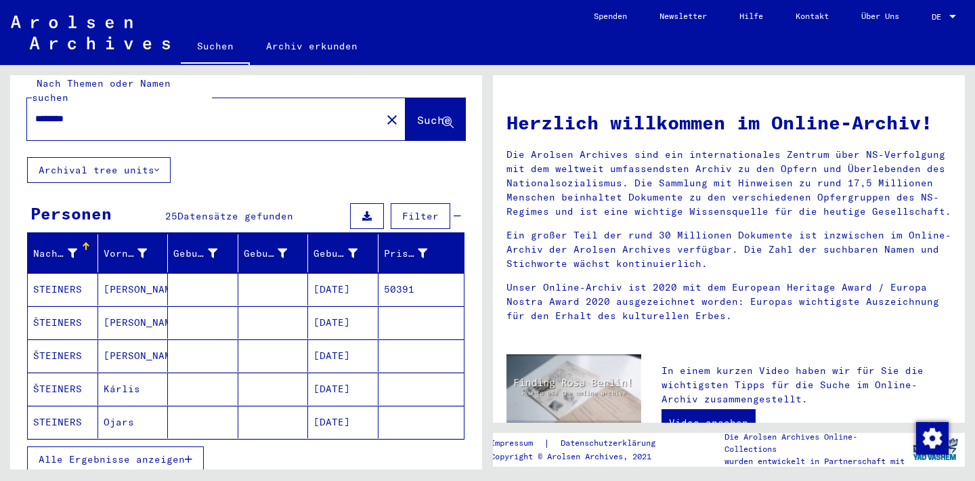
scroll to position [20, 0]
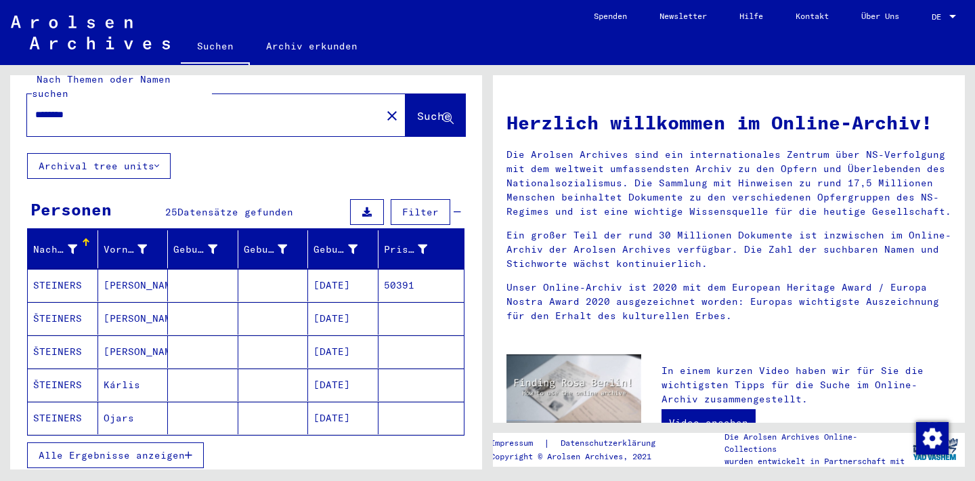
click at [77, 449] on span "Alle Ergebnisse anzeigen" at bounding box center [112, 455] width 146 height 12
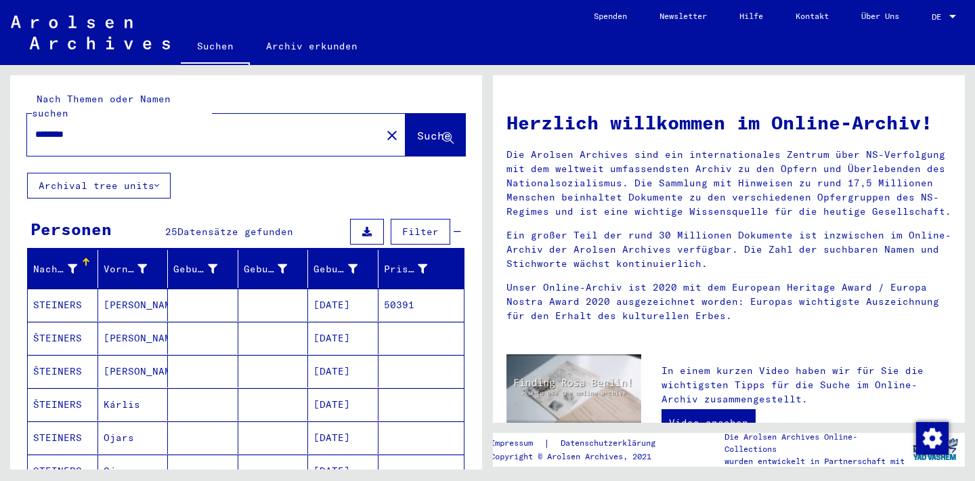
scroll to position [0, 0]
click at [55, 127] on input "********" at bounding box center [200, 134] width 330 height 14
click at [37, 127] on input "********" at bounding box center [200, 134] width 330 height 14
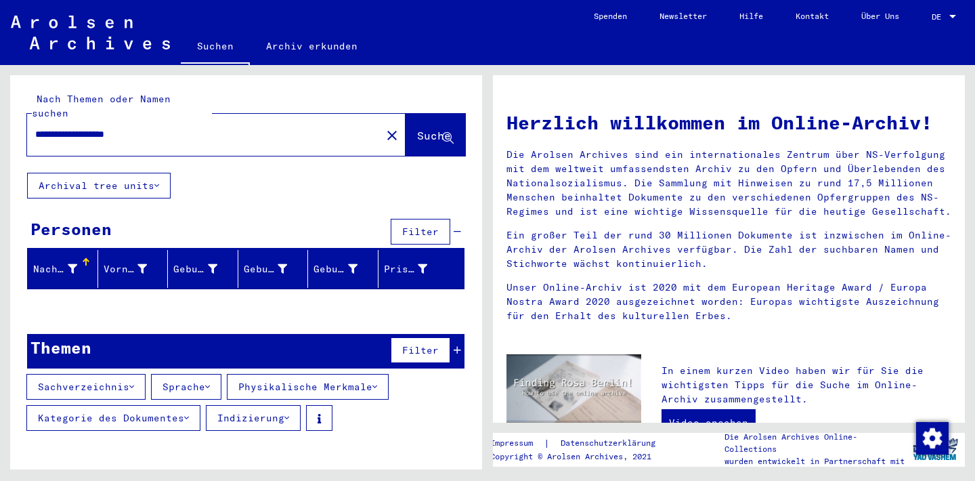
click at [66, 127] on input "**********" at bounding box center [200, 134] width 330 height 14
drag, startPoint x: 99, startPoint y: 116, endPoint x: 22, endPoint y: 122, distance: 77.4
click at [22, 122] on div "**********" at bounding box center [246, 123] width 472 height 97
click at [72, 127] on input "**********" at bounding box center [200, 134] width 330 height 14
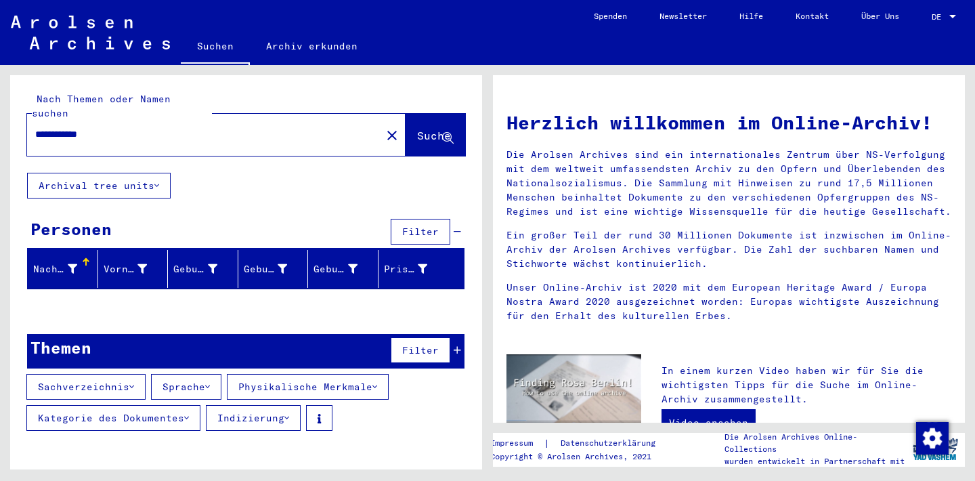
click at [52, 127] on input "**********" at bounding box center [200, 134] width 330 height 14
type input "******"
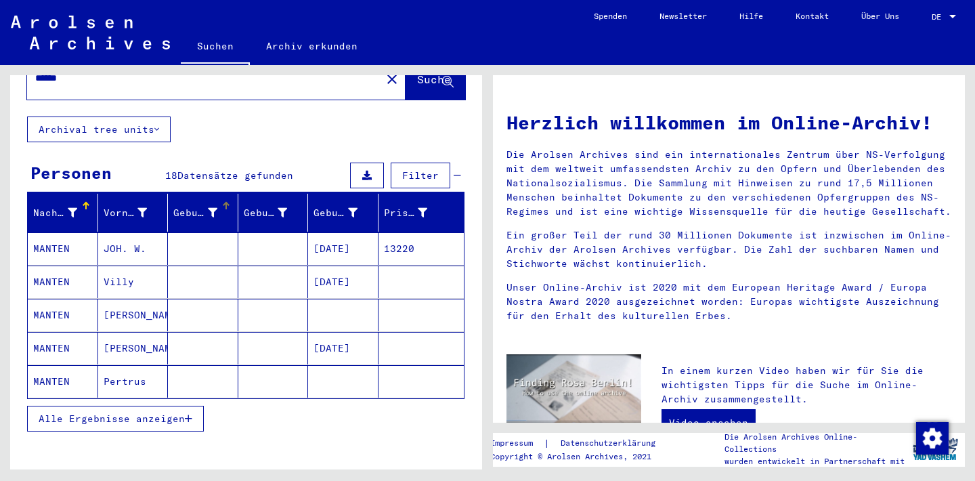
scroll to position [58, 0]
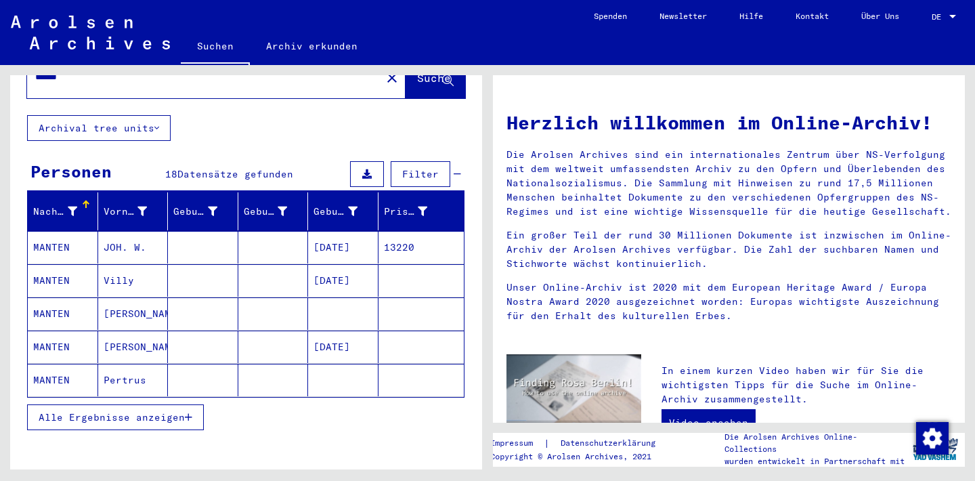
click at [156, 413] on button "Alle Ergebnisse anzeigen" at bounding box center [115, 417] width 177 height 26
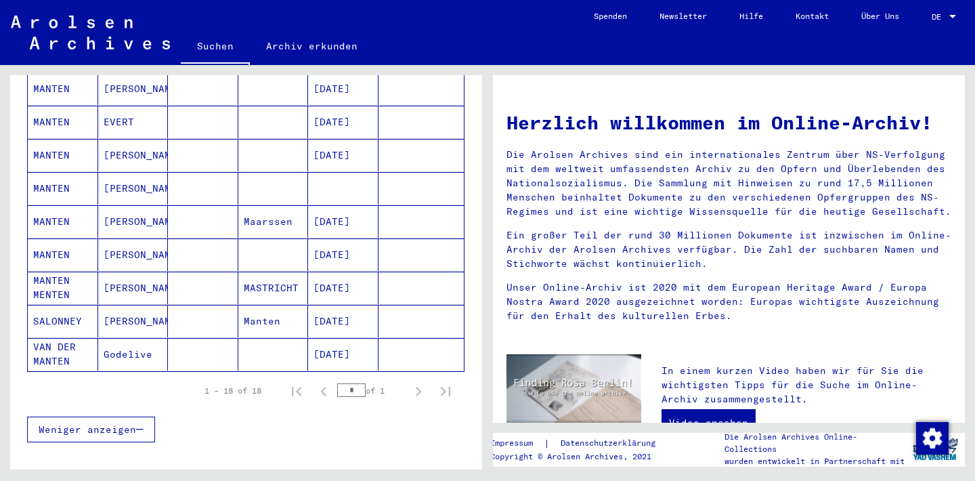
scroll to position [522, 0]
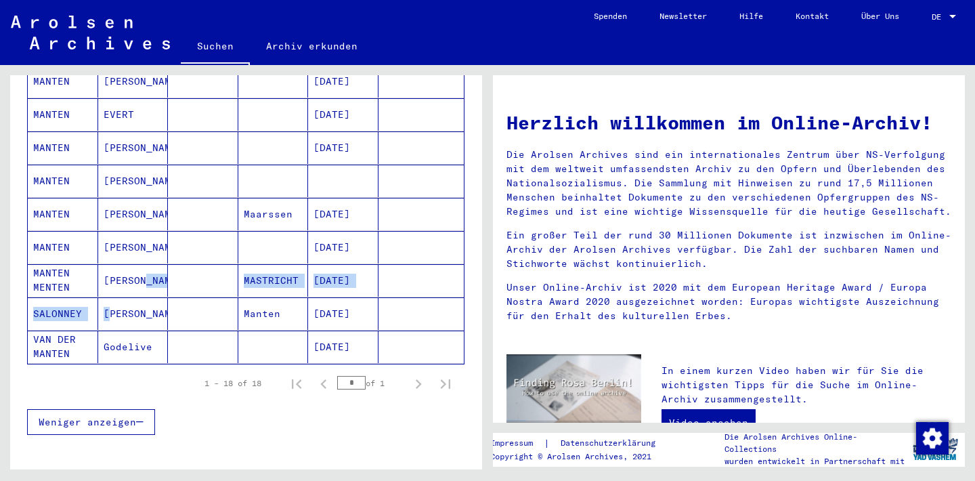
drag, startPoint x: 133, startPoint y: 286, endPoint x: 137, endPoint y: 272, distance: 15.0
click at [137, 265] on mat-table "Nachname Vorname Geburtsname Geburt‏ Geburtsdatum Prisoner # MANTEN JOH. W. [DA…" at bounding box center [245, 46] width 437 height 636
click at [137, 297] on mat-cell "[PERSON_NAME]" at bounding box center [133, 313] width 70 height 32
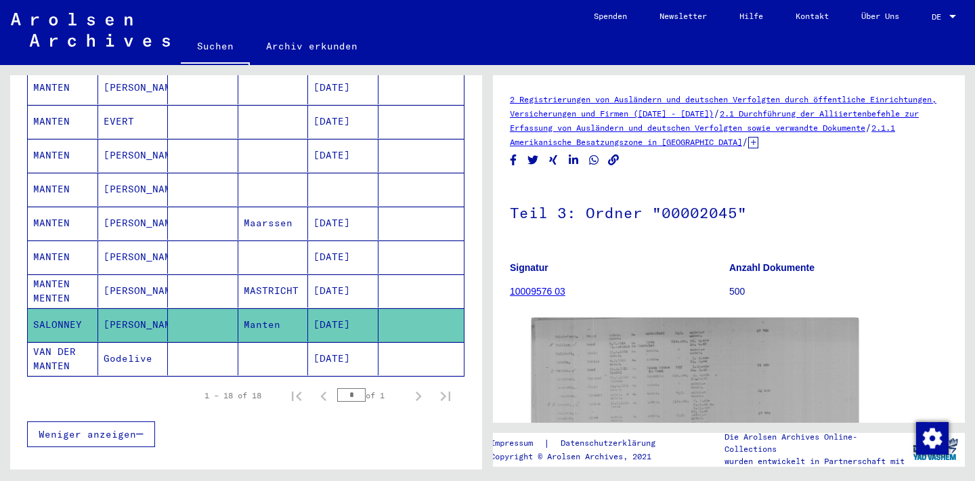
click at [135, 308] on mat-cell "[PERSON_NAME]" at bounding box center [133, 324] width 70 height 33
click at [136, 308] on mat-cell "[PERSON_NAME]" at bounding box center [133, 324] width 70 height 33
click at [135, 308] on mat-cell "[PERSON_NAME]" at bounding box center [133, 324] width 70 height 33
click at [135, 292] on mat-table "Nachname Vorname Geburtsname Geburt‏ Geburtsdatum Prisoner # MANTEN JOH. W. [DA…" at bounding box center [245, 52] width 437 height 649
